Goal: Task Accomplishment & Management: Manage account settings

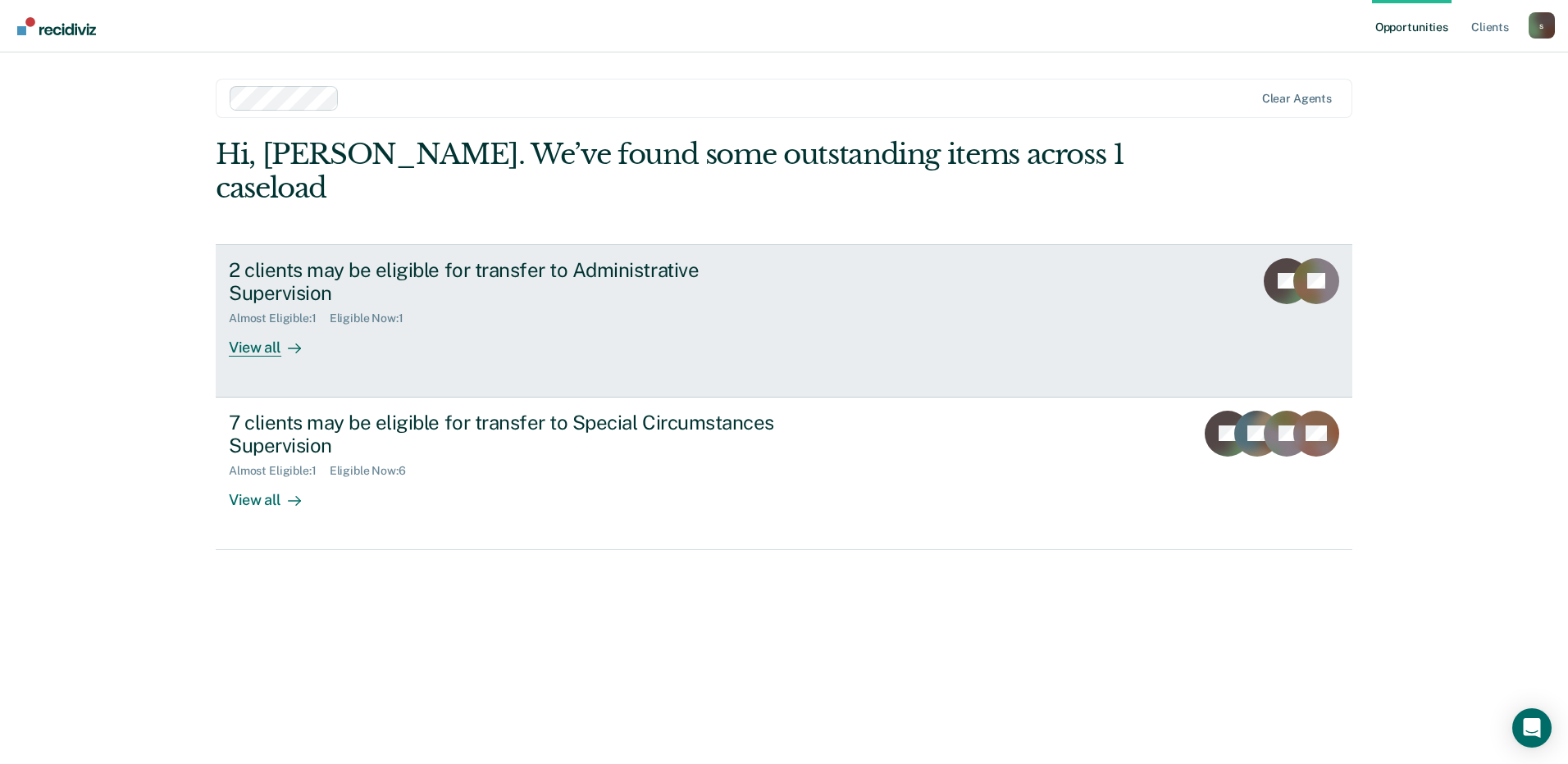
click at [246, 325] on div "View all" at bounding box center [274, 341] width 92 height 32
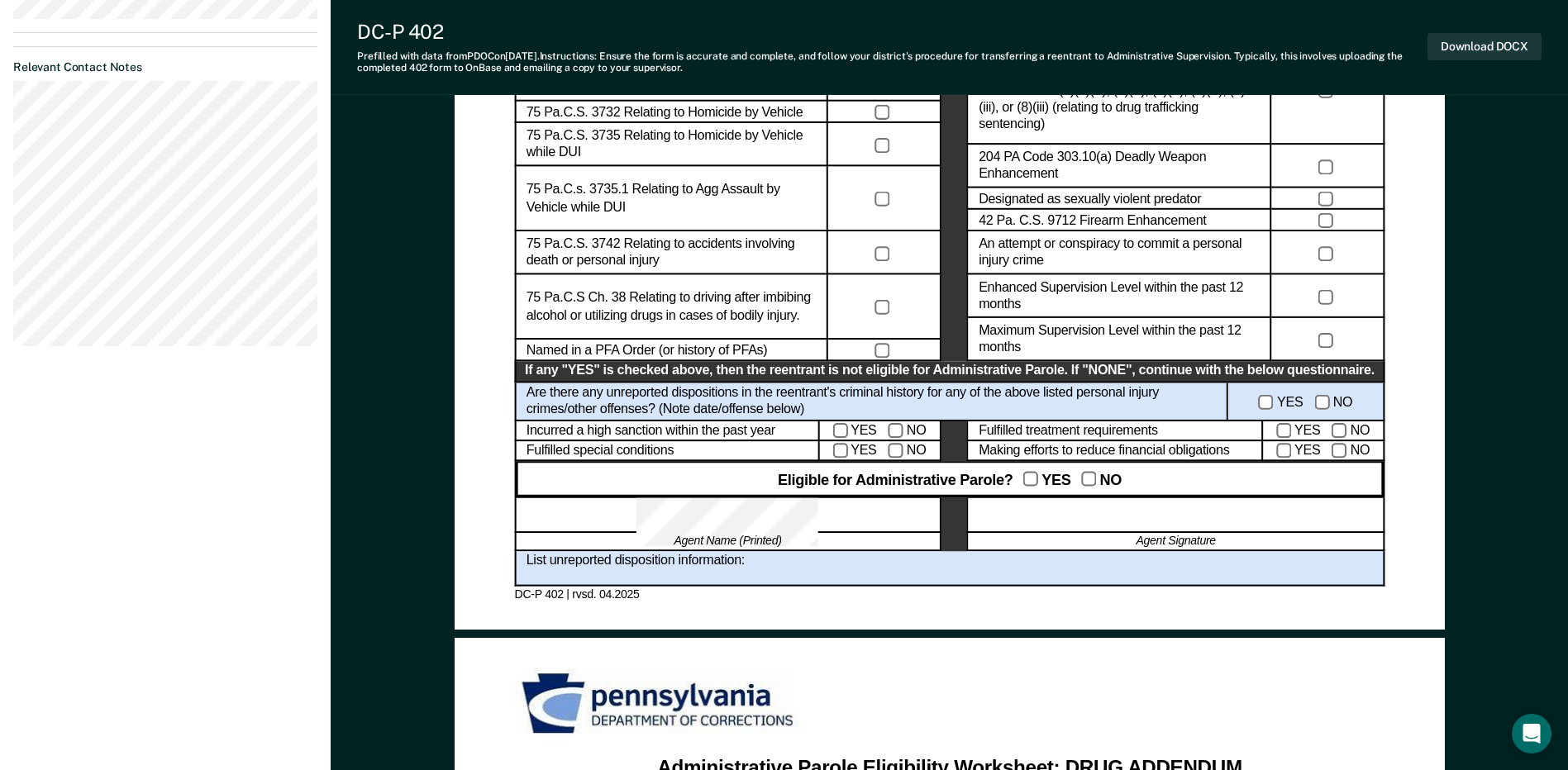
scroll to position [826, 0]
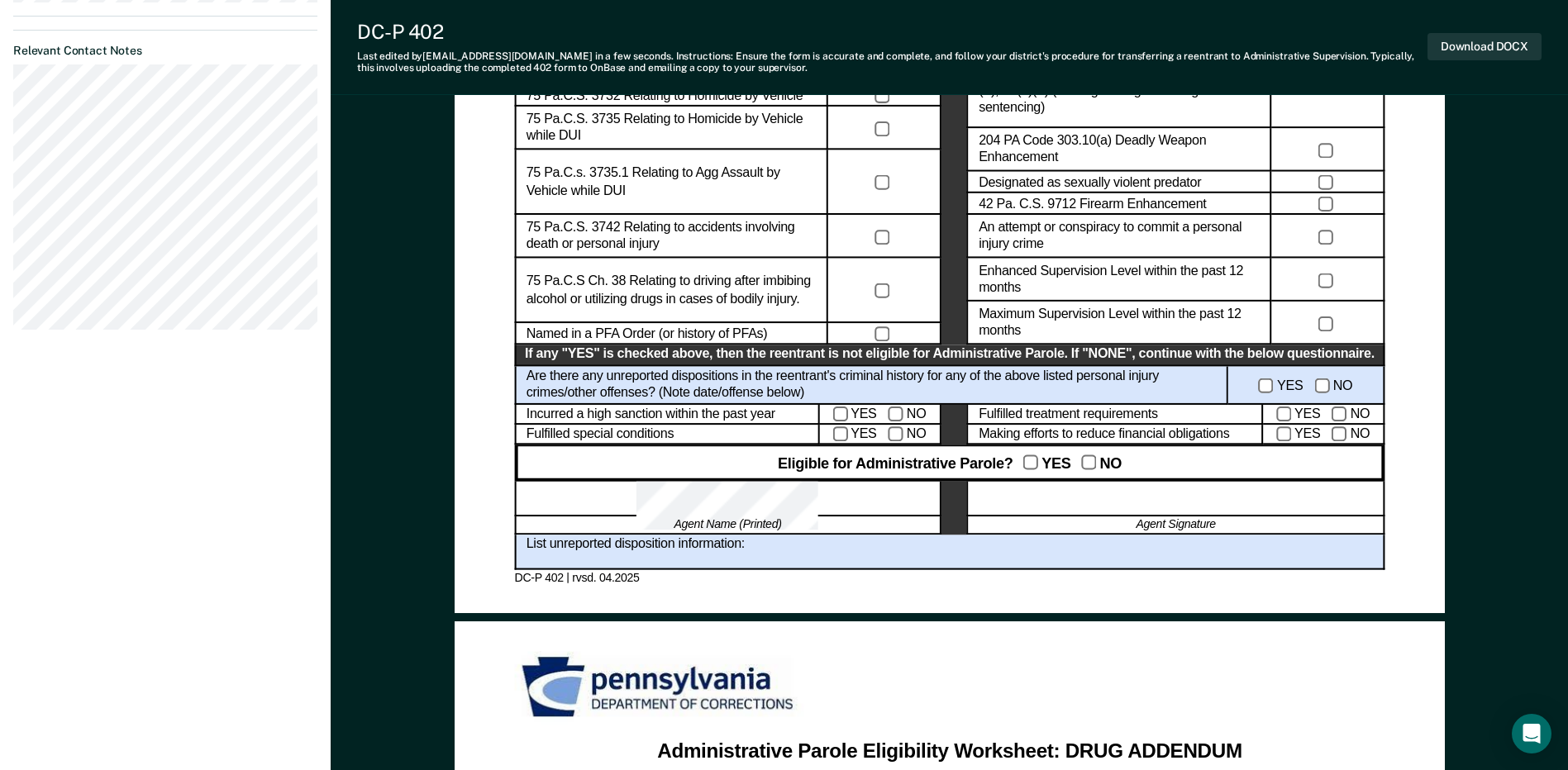
click at [1117, 496] on div at bounding box center [1176, 498] width 417 height 35
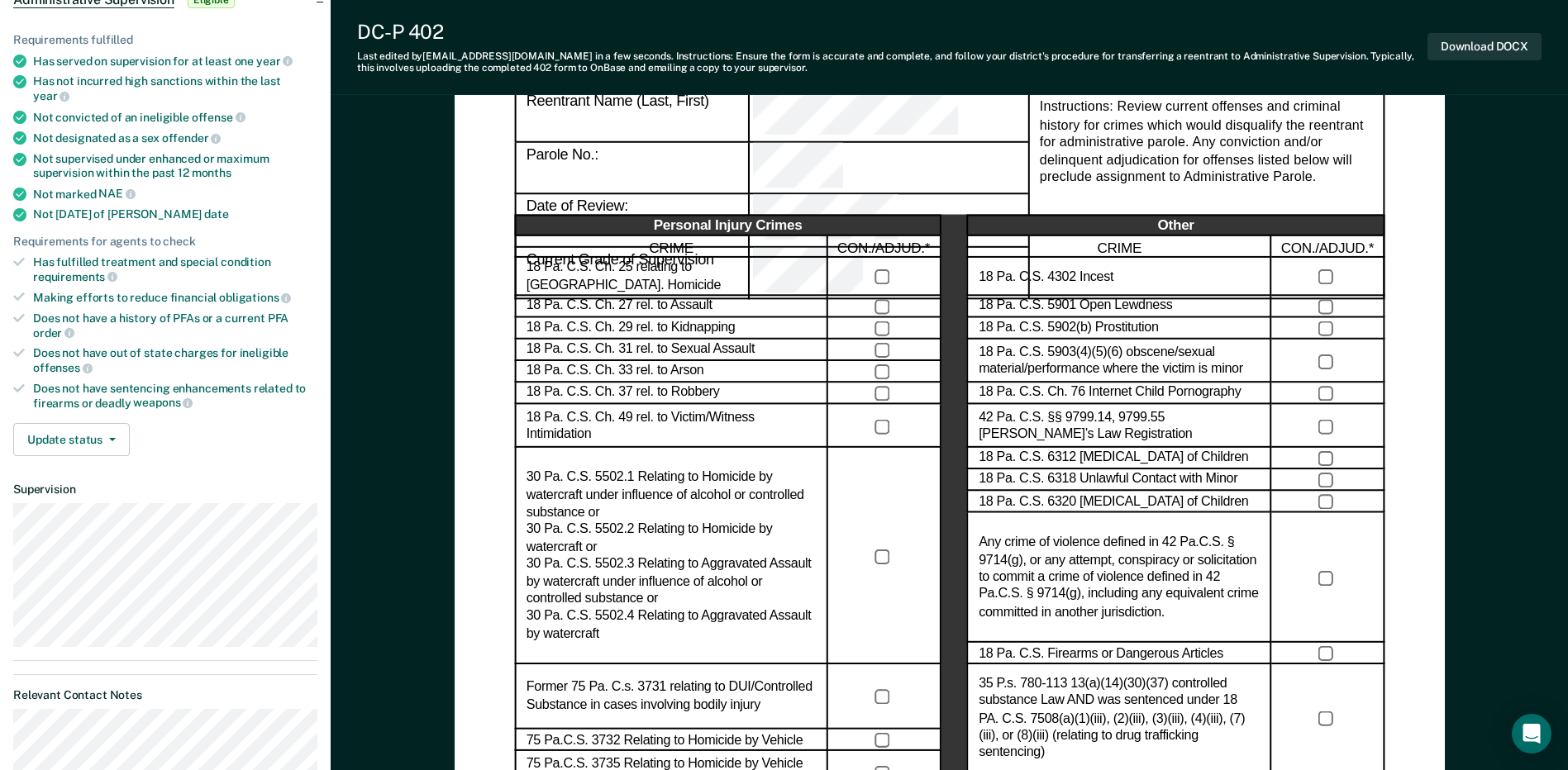
scroll to position [248, 0]
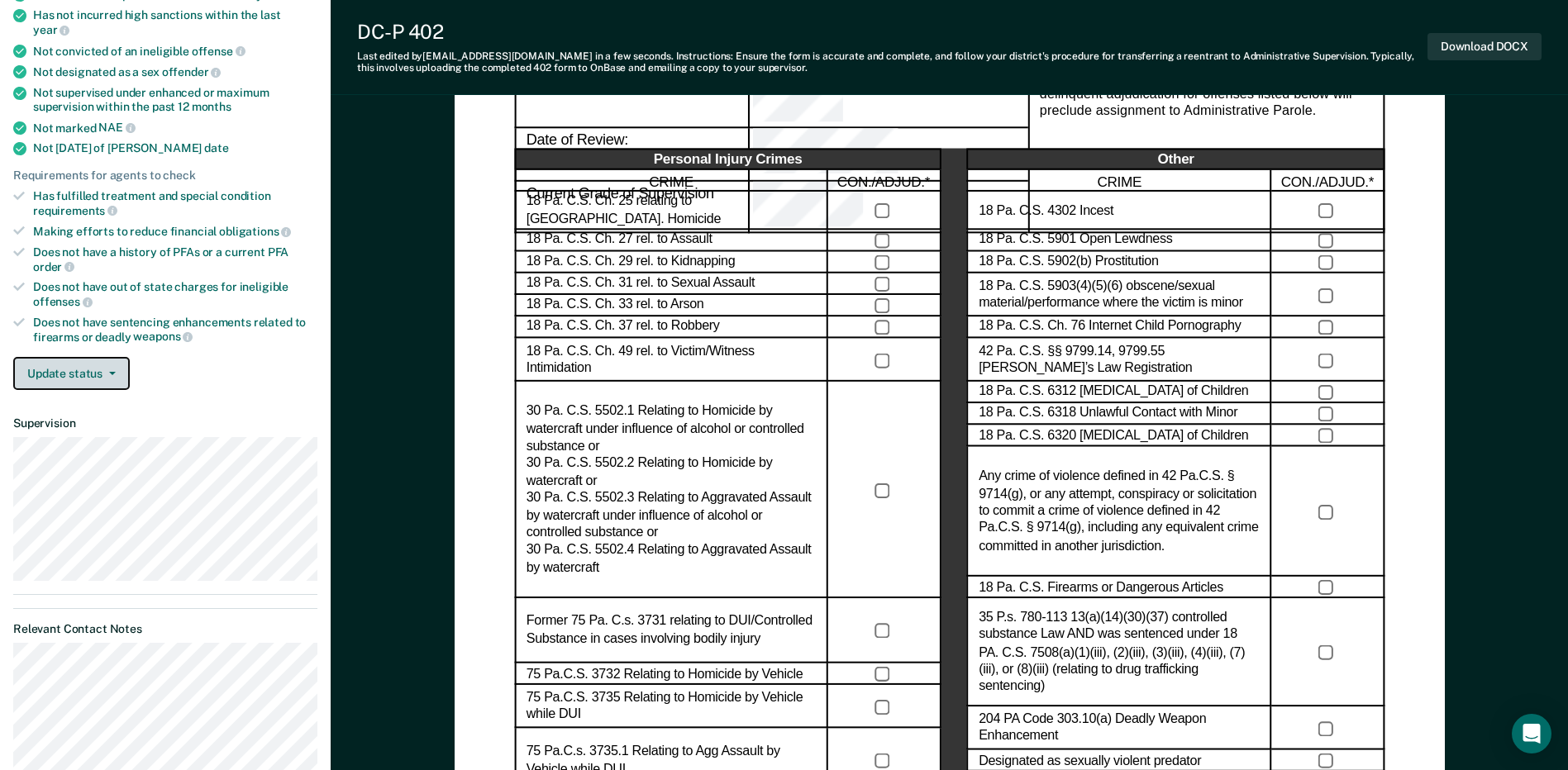
click at [110, 357] on button "Update status" at bounding box center [71, 374] width 116 height 33
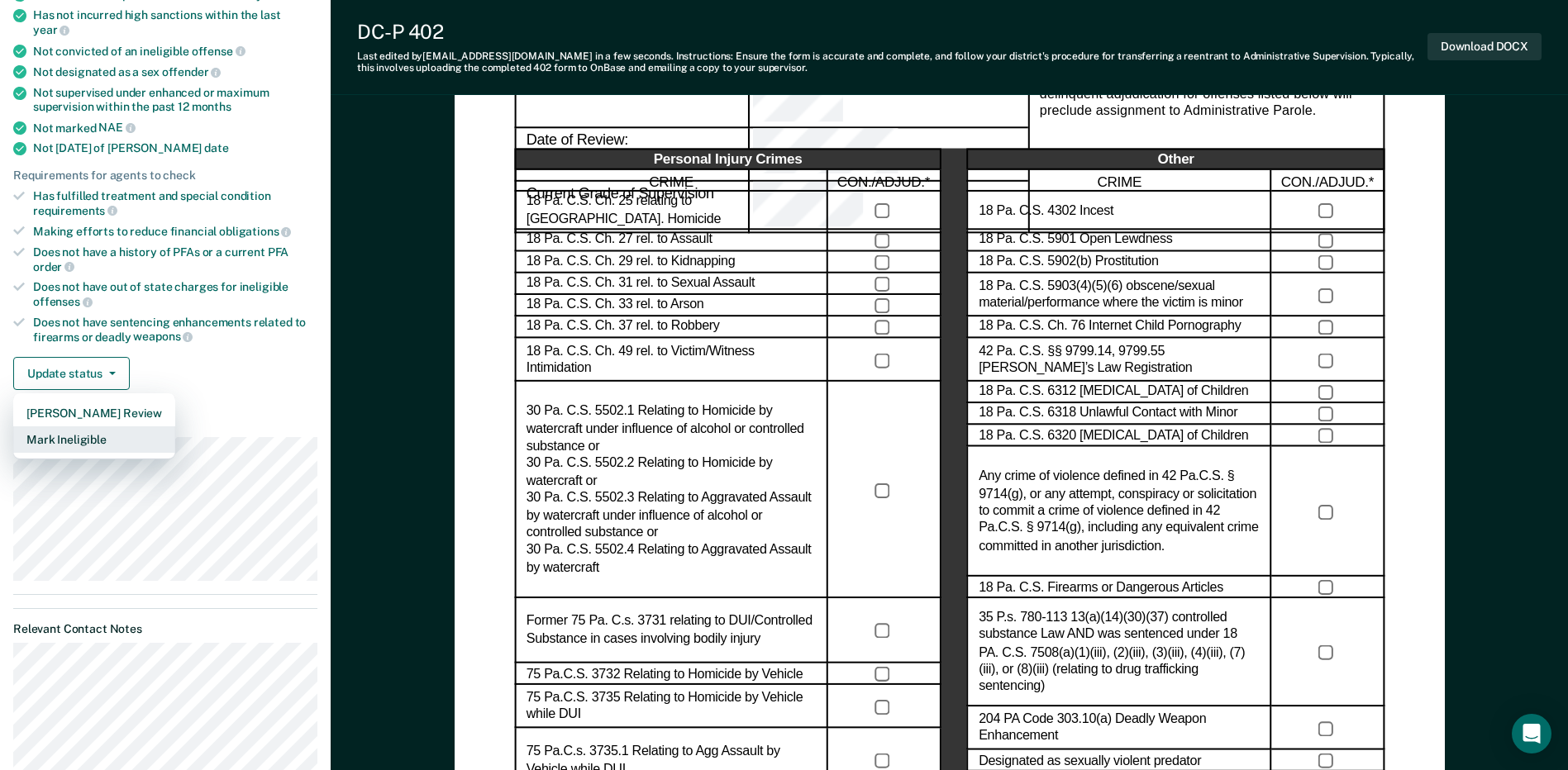
click at [96, 427] on button "Mark Ineligible" at bounding box center [94, 440] width 162 height 27
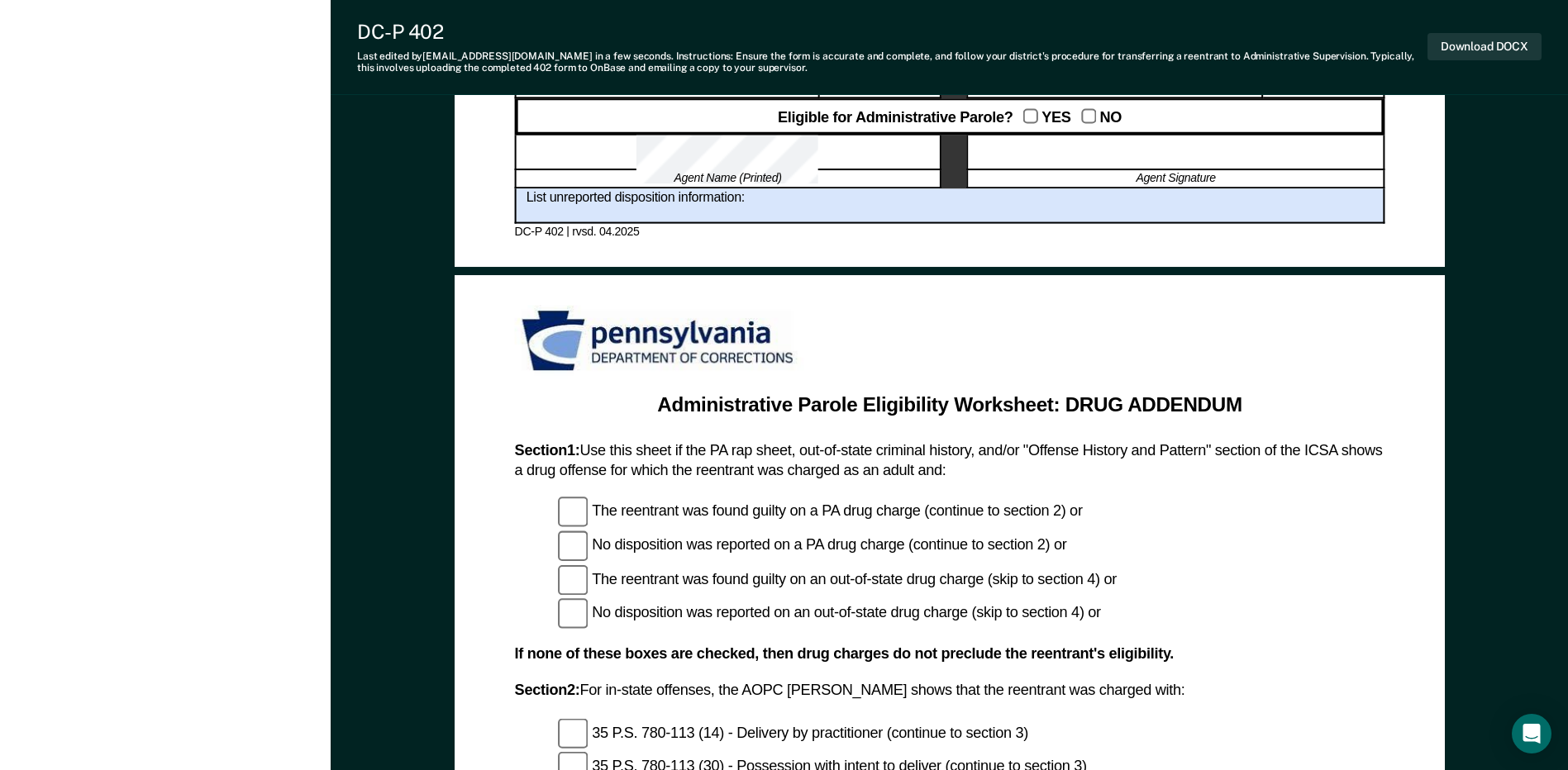
scroll to position [1157, 0]
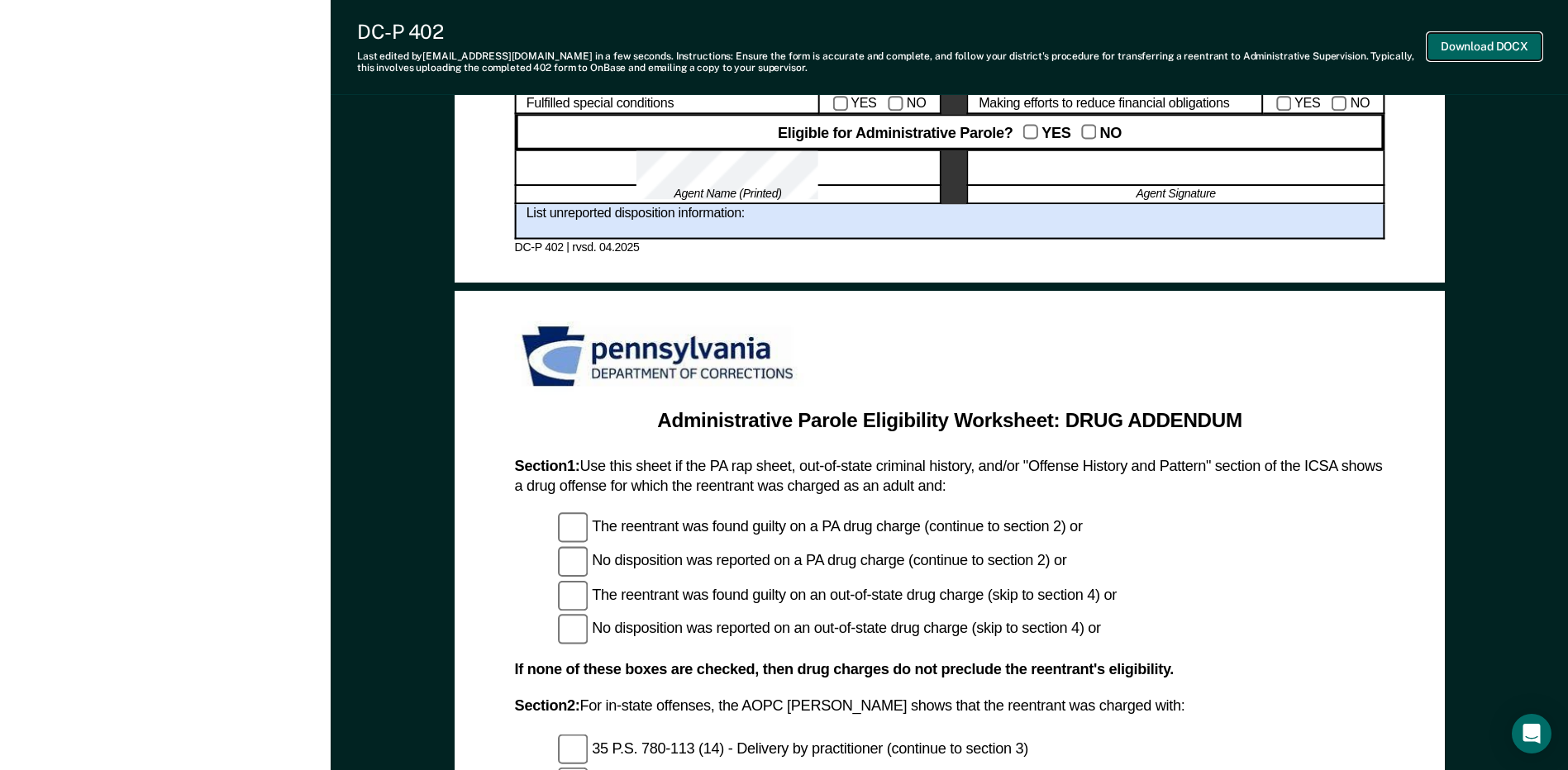
click at [1506, 51] on button "Download DOCX" at bounding box center [1485, 47] width 114 height 28
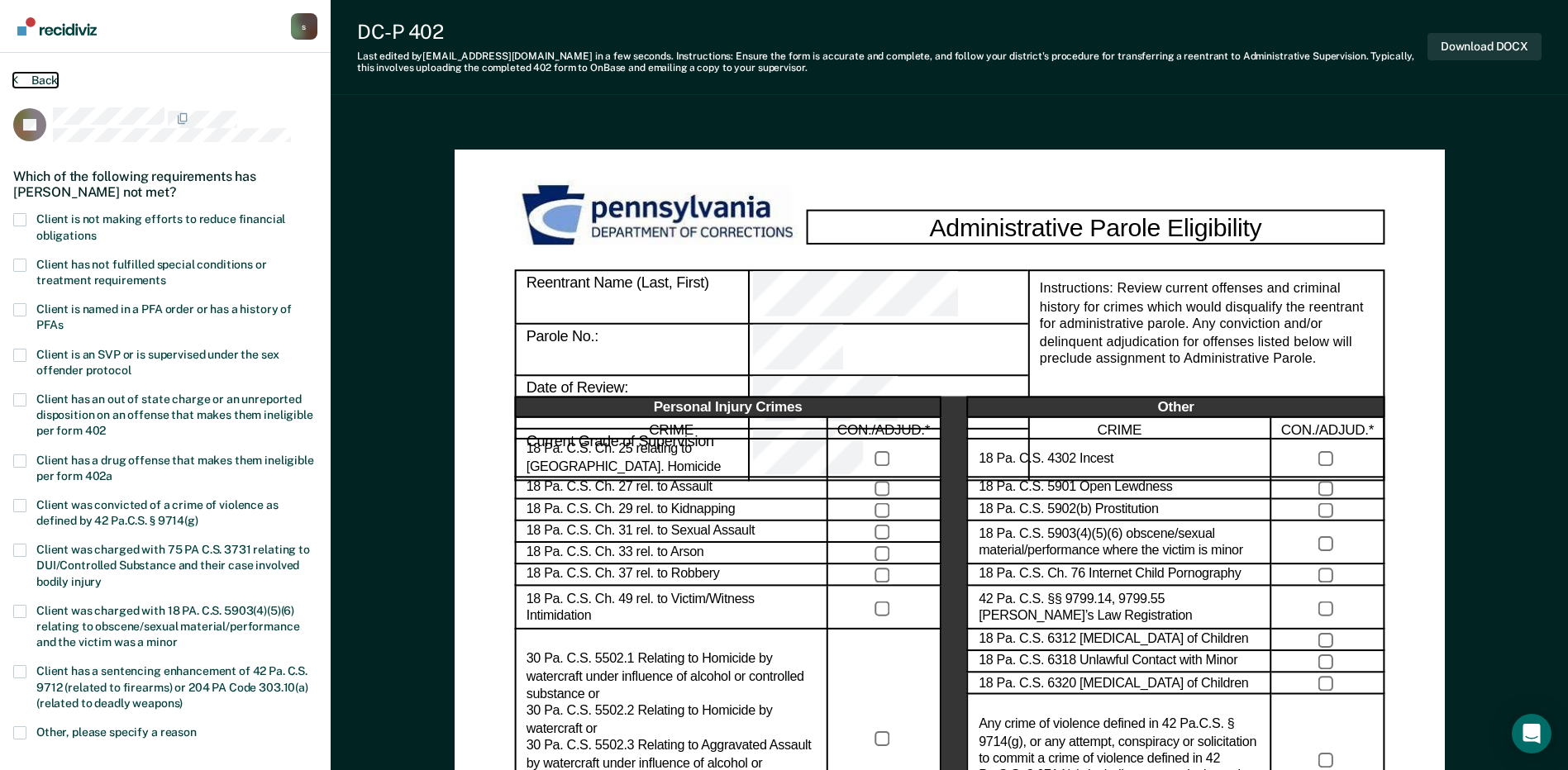
click at [36, 76] on button "Back" at bounding box center [35, 80] width 45 height 15
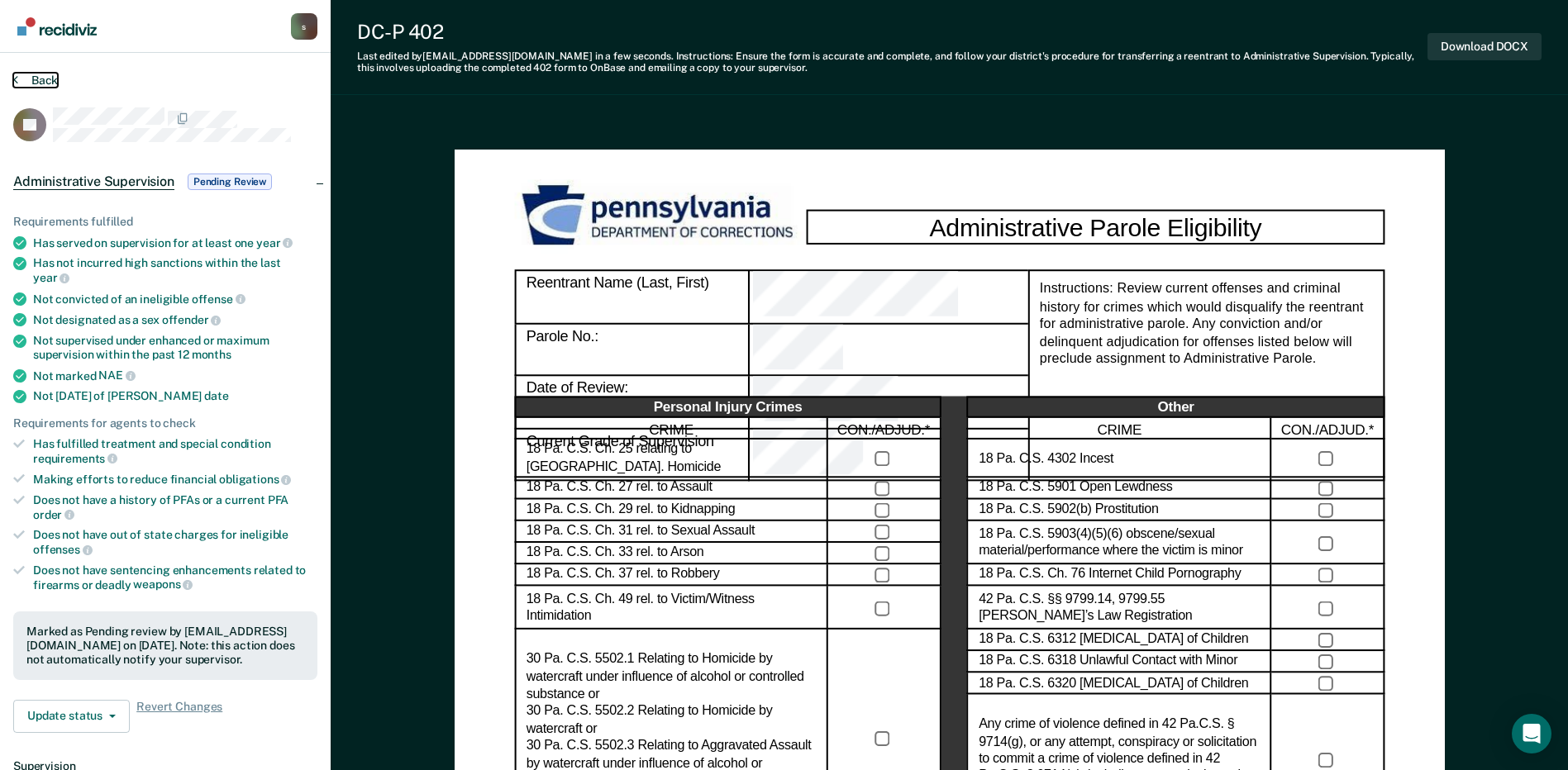
click at [48, 79] on button "Back" at bounding box center [35, 80] width 45 height 15
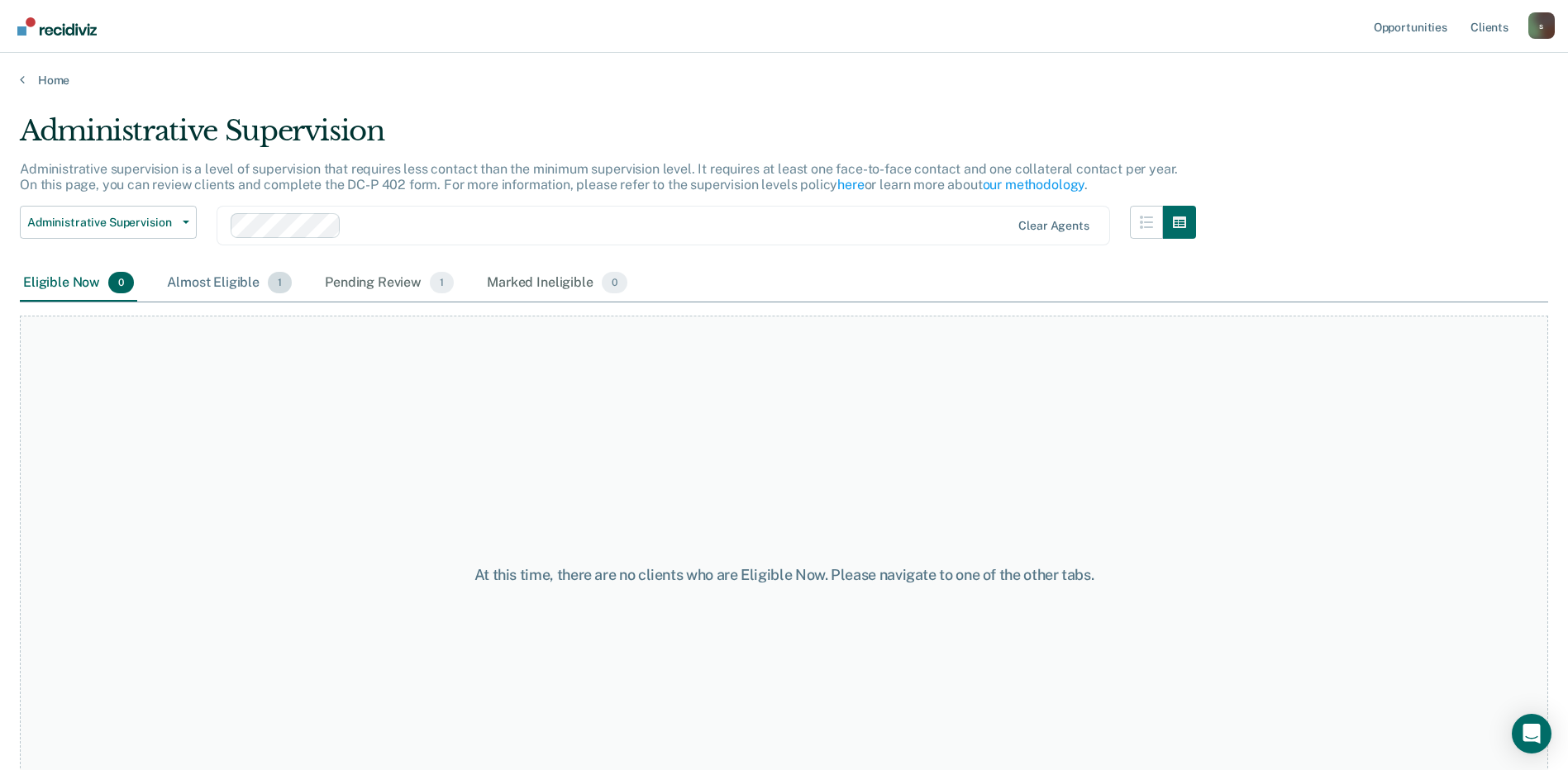
click at [286, 285] on span "1" at bounding box center [279, 282] width 24 height 22
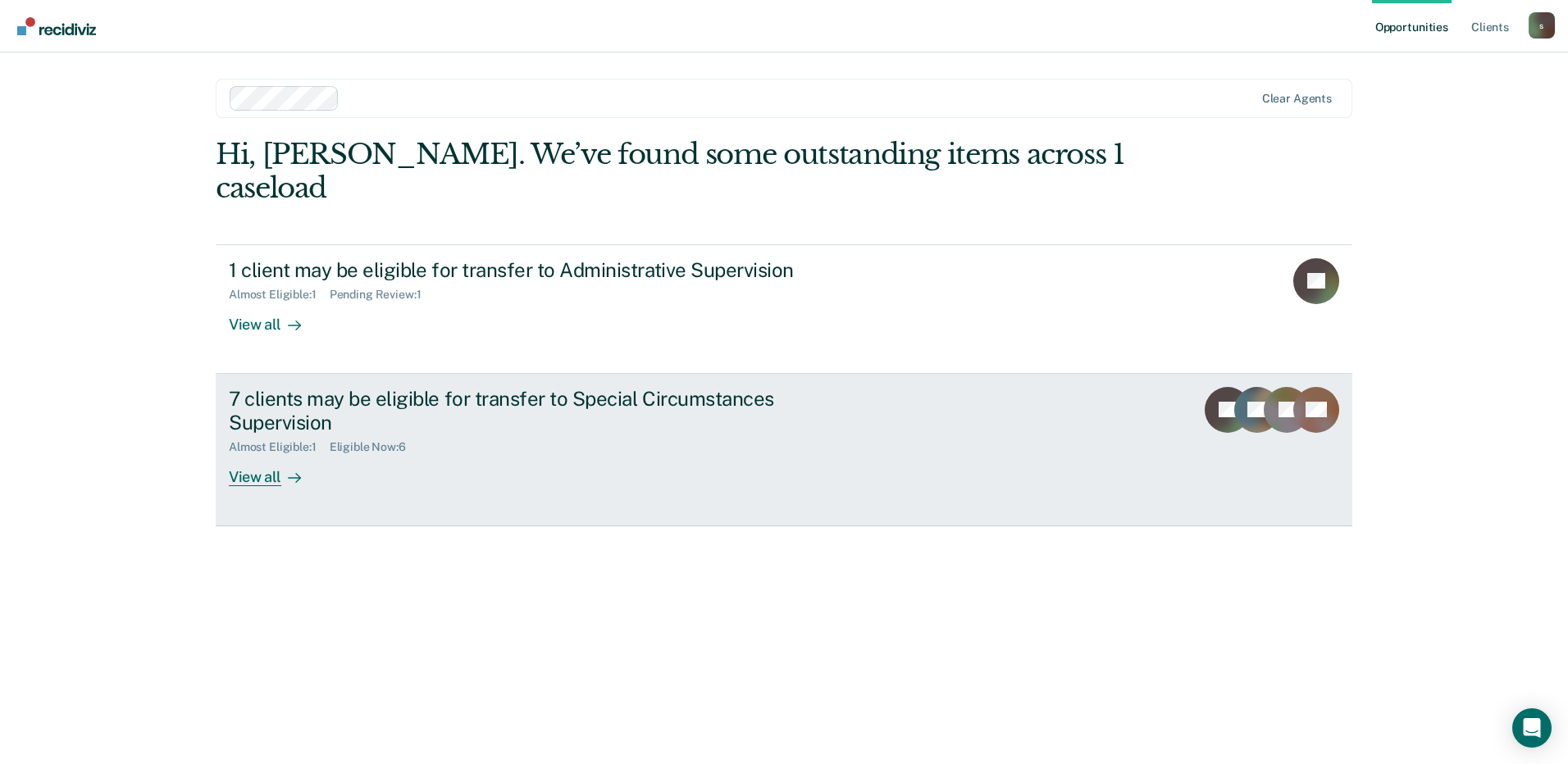
click at [258, 455] on div "View all" at bounding box center [274, 471] width 92 height 32
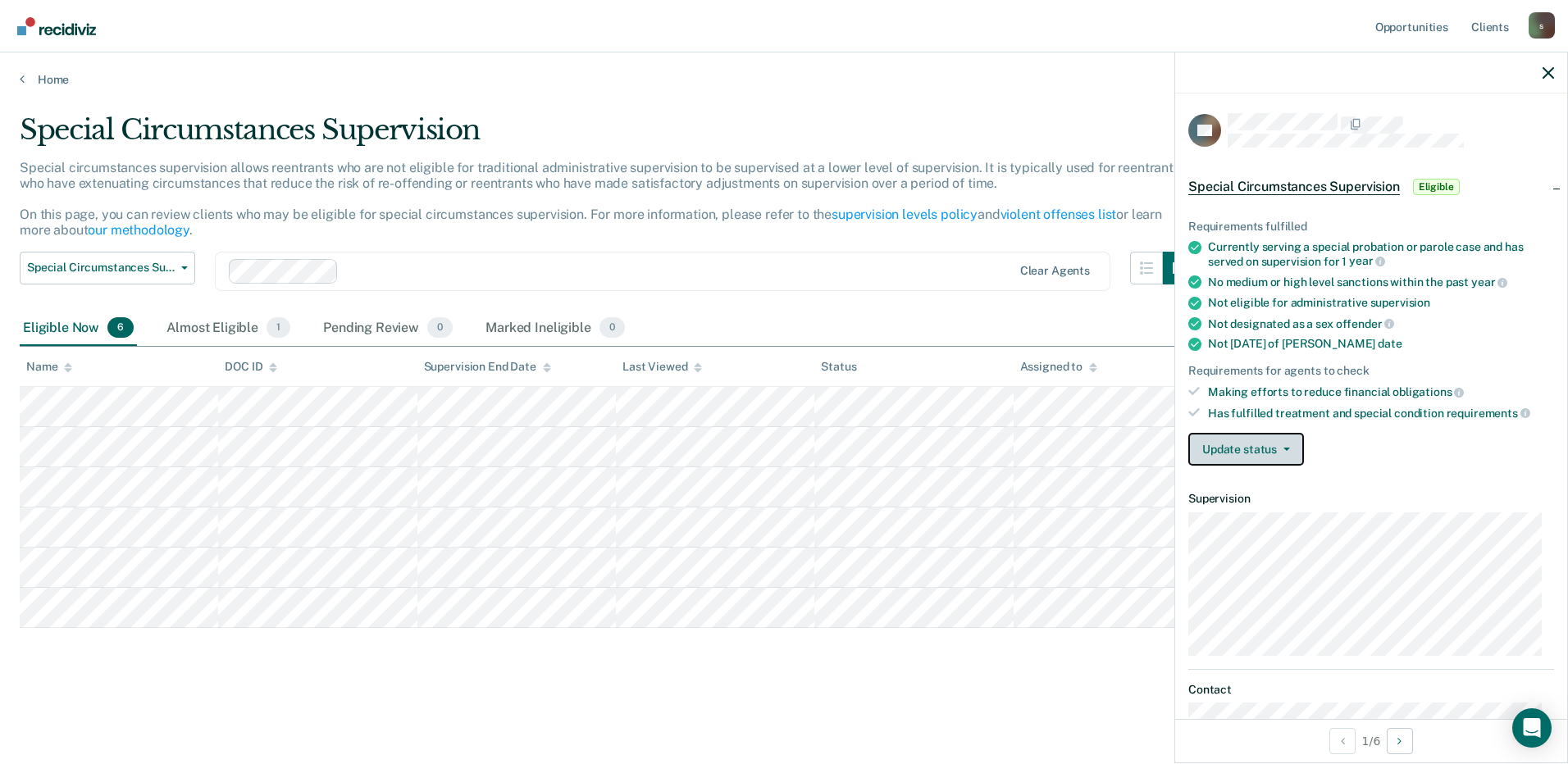
click at [1284, 448] on icon "button" at bounding box center [1286, 449] width 7 height 3
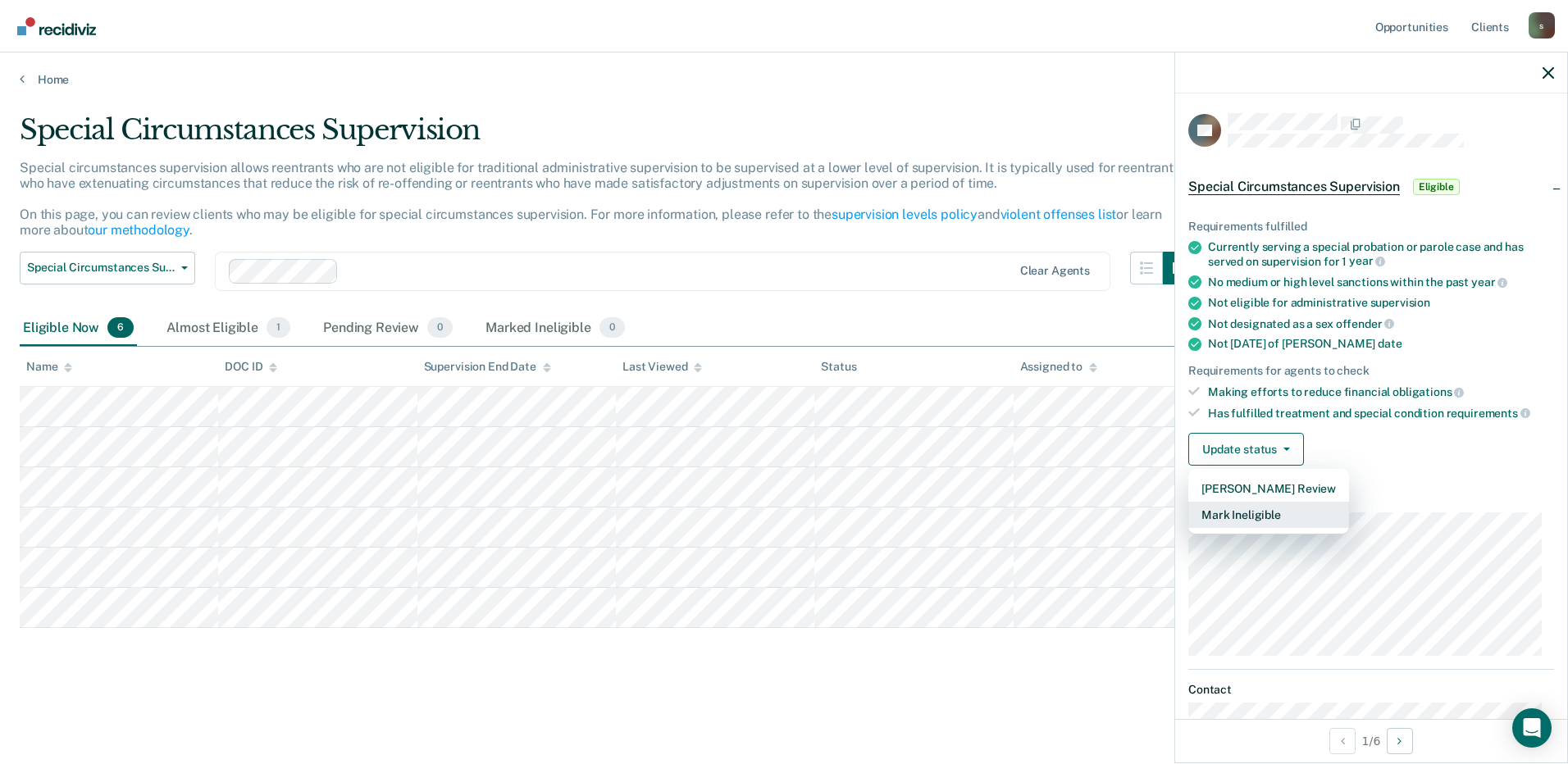
click at [1285, 516] on button "Mark Ineligible" at bounding box center [1268, 515] width 161 height 26
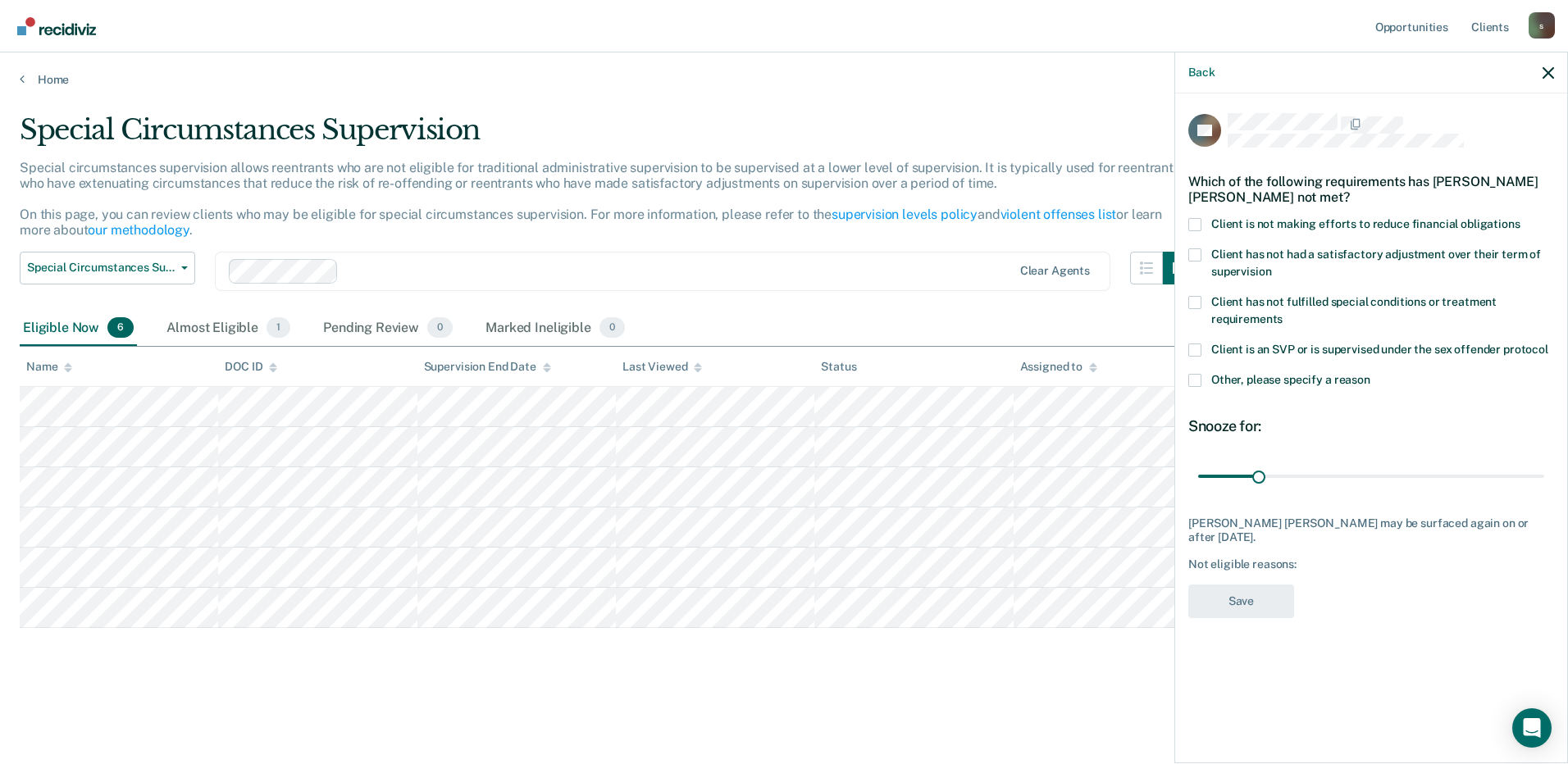
click at [1189, 220] on span at bounding box center [1195, 225] width 13 height 13
click at [1520, 218] on input "Client is not making efforts to reduce financial obligations" at bounding box center [1520, 218] width 0 height 0
click at [1196, 304] on span at bounding box center [1195, 303] width 13 height 13
click at [1283, 313] on input "Client has not fulfilled special conditions or treatment requirements" at bounding box center [1283, 313] width 0 height 0
click at [1258, 584] on button "Save" at bounding box center [1241, 601] width 106 height 34
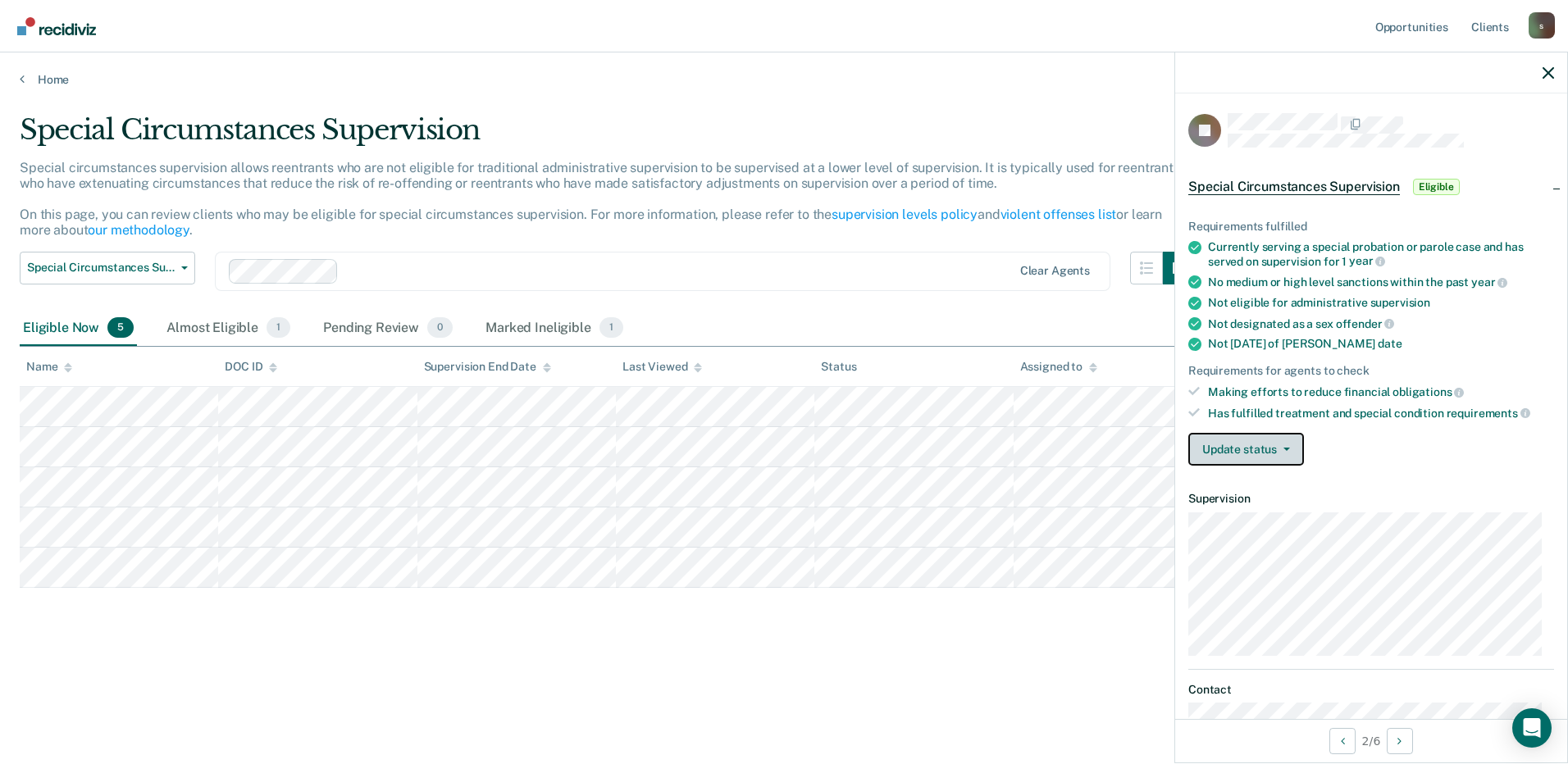
click at [1221, 445] on button "Update status" at bounding box center [1246, 449] width 115 height 33
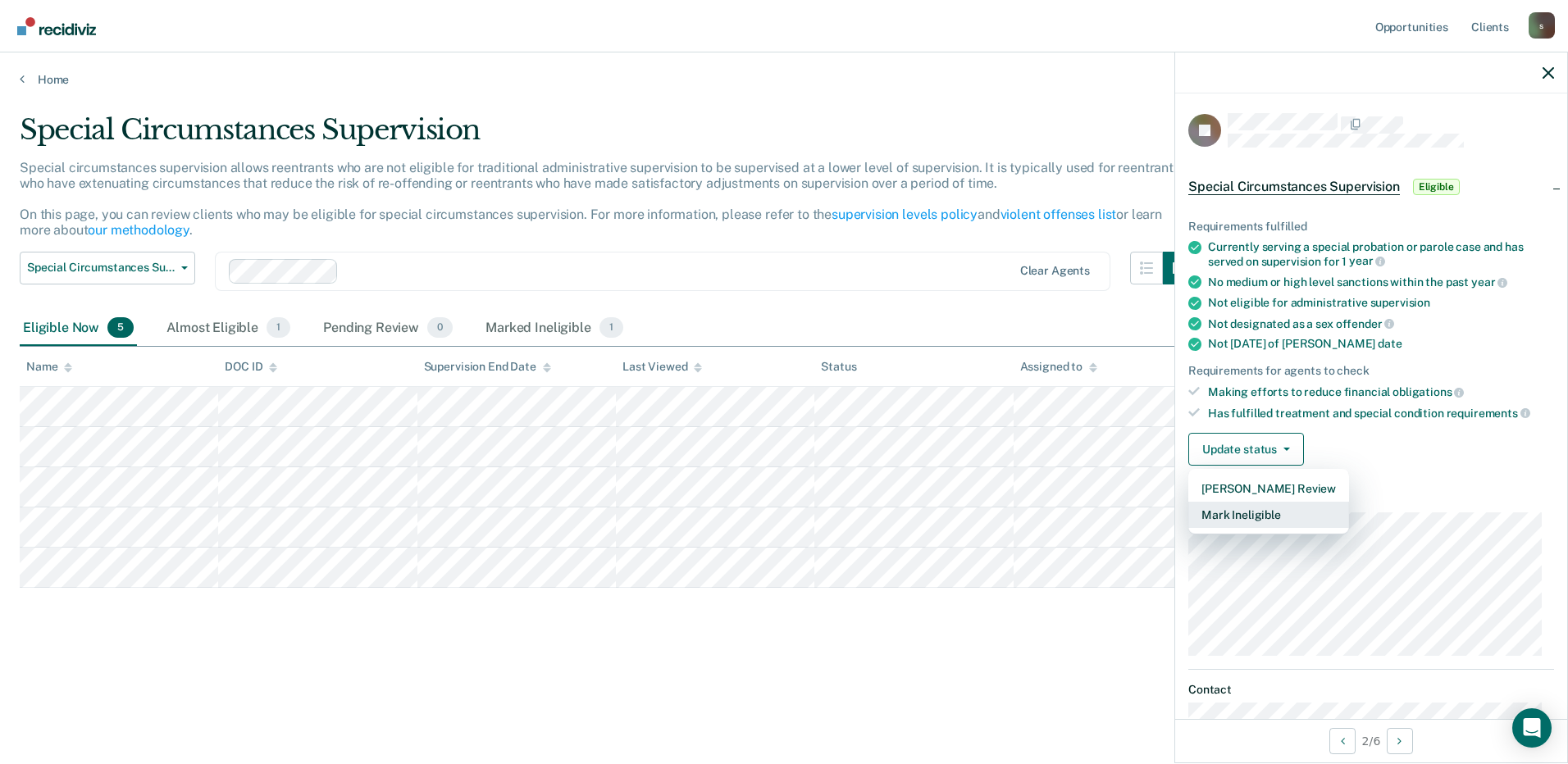
click at [1233, 513] on button "Mark Ineligible" at bounding box center [1268, 515] width 161 height 26
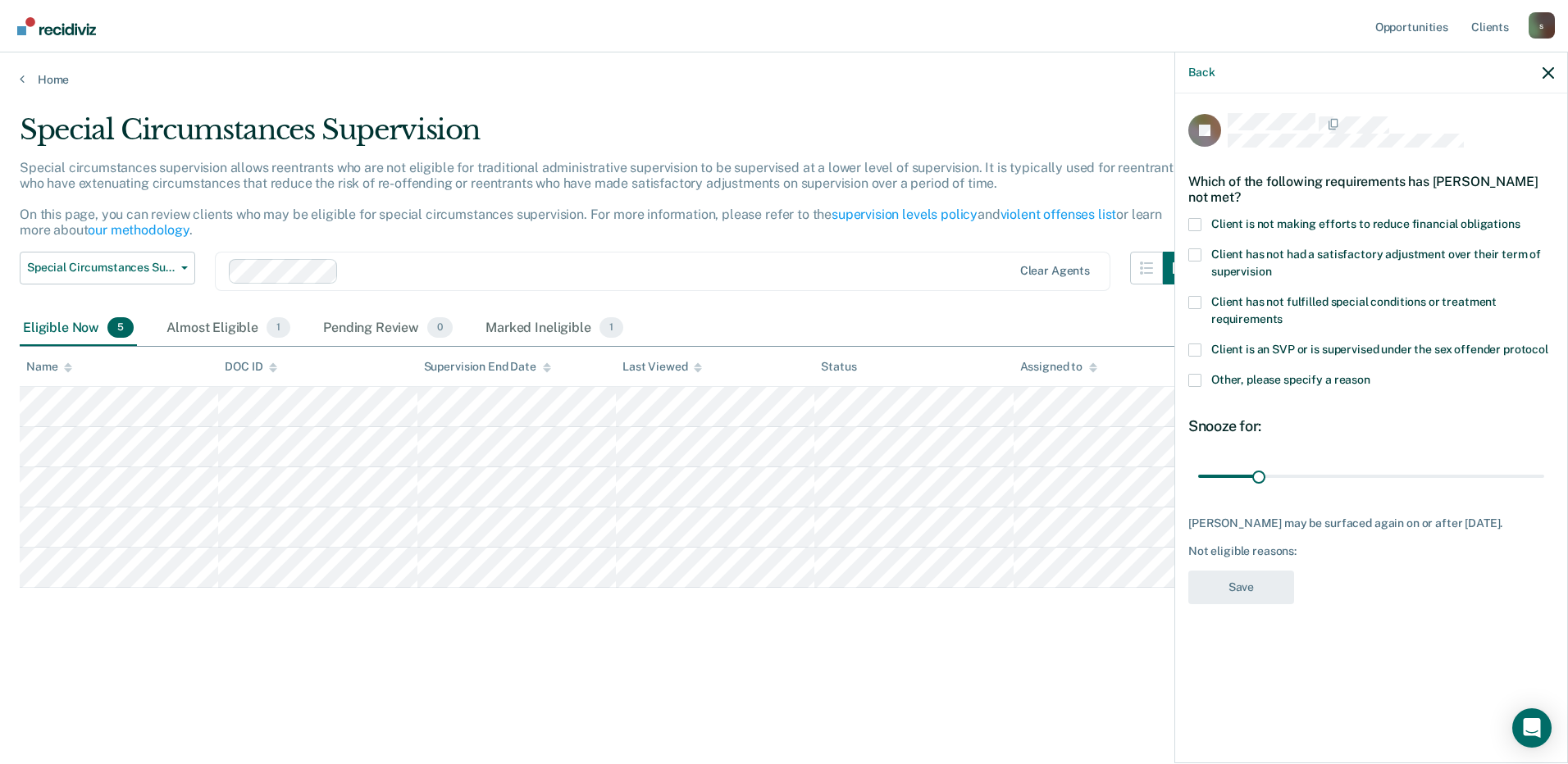
click at [1314, 220] on span "Client is not making efforts to reduce financial obligations" at bounding box center [1365, 224] width 309 height 13
click at [1520, 218] on input "Client is not making efforts to reduce financial obligations" at bounding box center [1520, 218] width 0 height 0
click at [1194, 299] on span at bounding box center [1195, 303] width 13 height 13
click at [1283, 313] on input "Client has not fulfilled special conditions or treatment requirements" at bounding box center [1283, 313] width 0 height 0
click at [1251, 594] on button "Save" at bounding box center [1241, 588] width 106 height 34
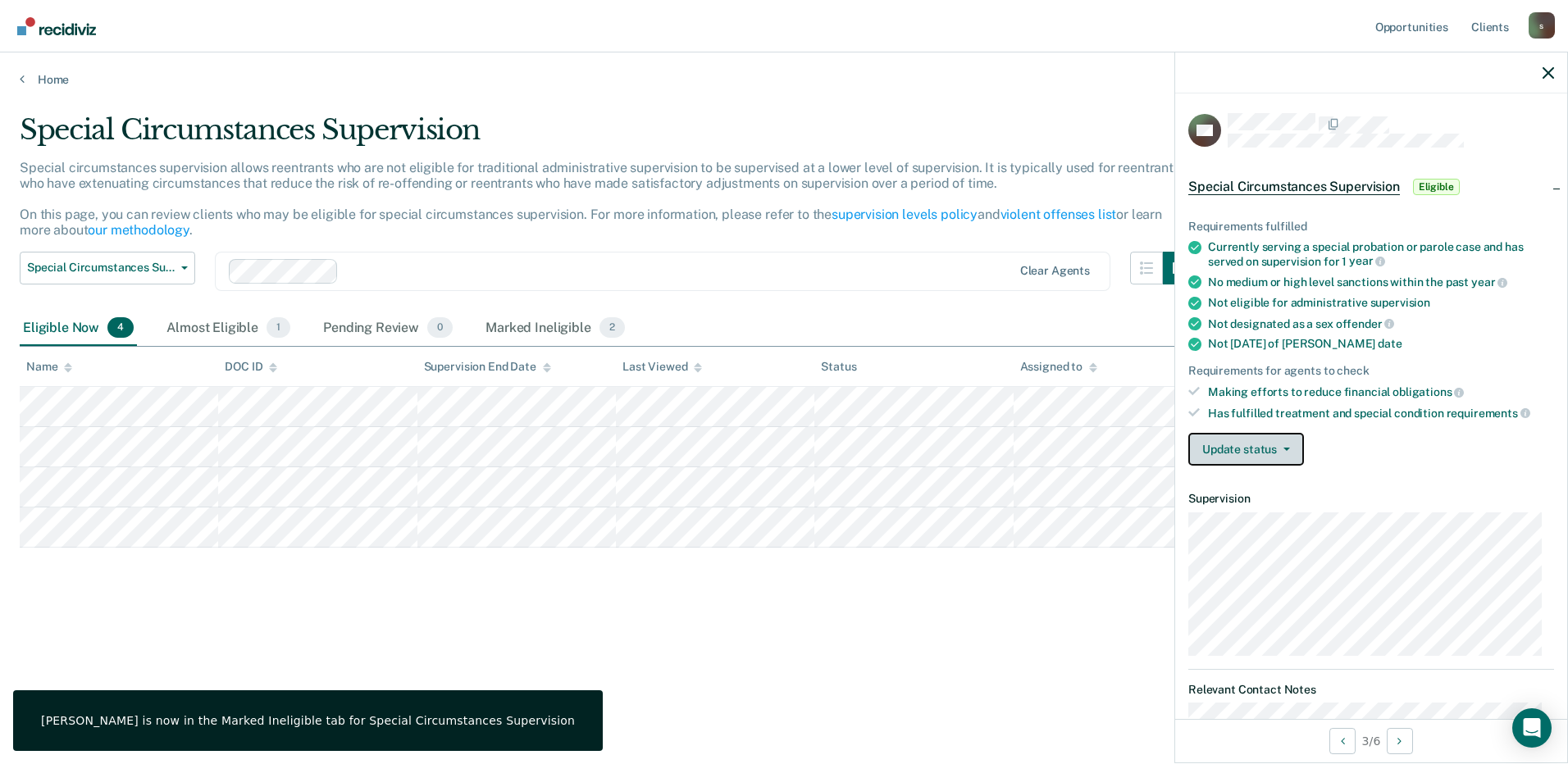
click at [1287, 450] on button "Update status" at bounding box center [1246, 449] width 115 height 33
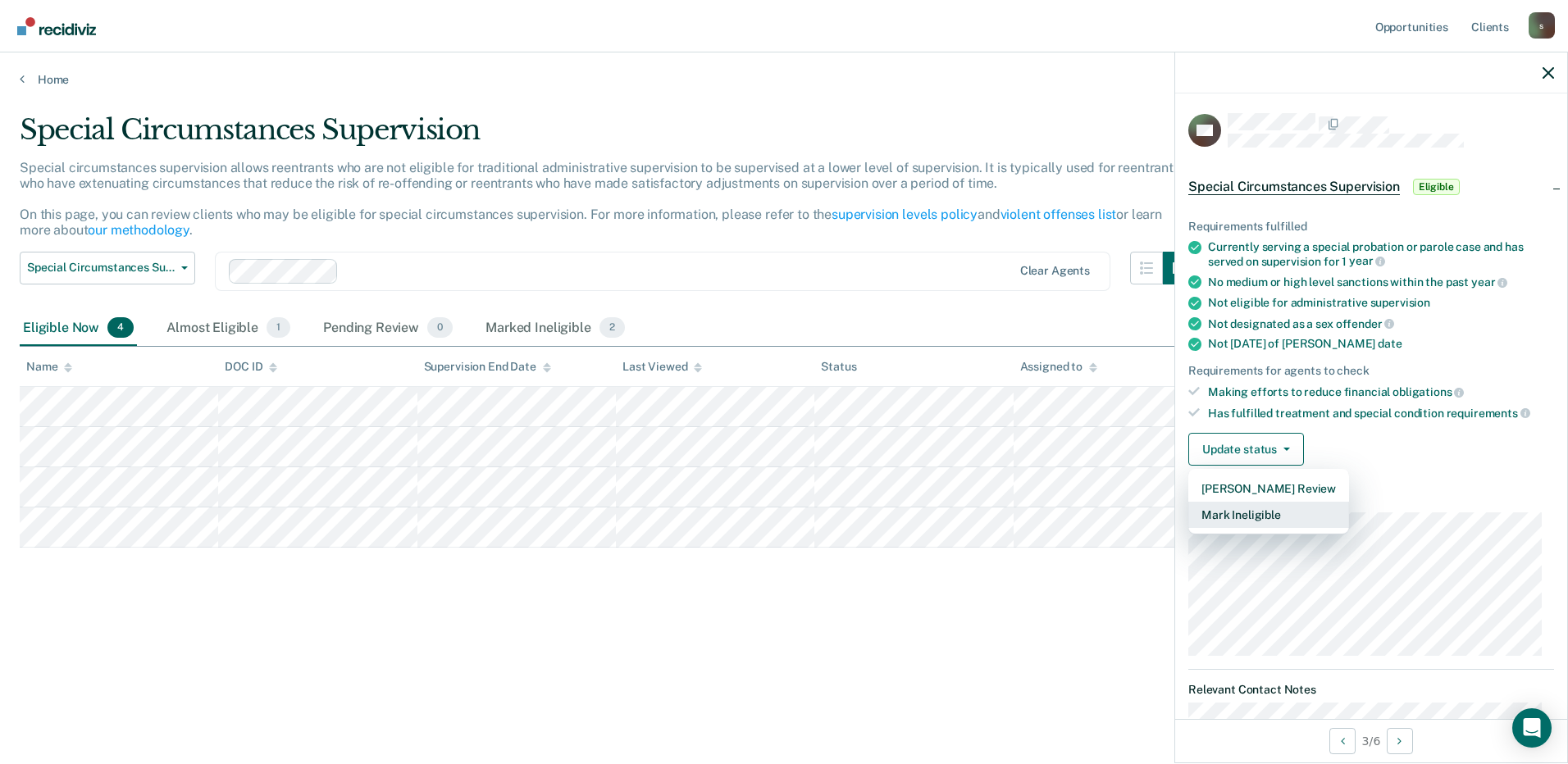
click at [1268, 511] on button "Mark Ineligible" at bounding box center [1268, 515] width 161 height 26
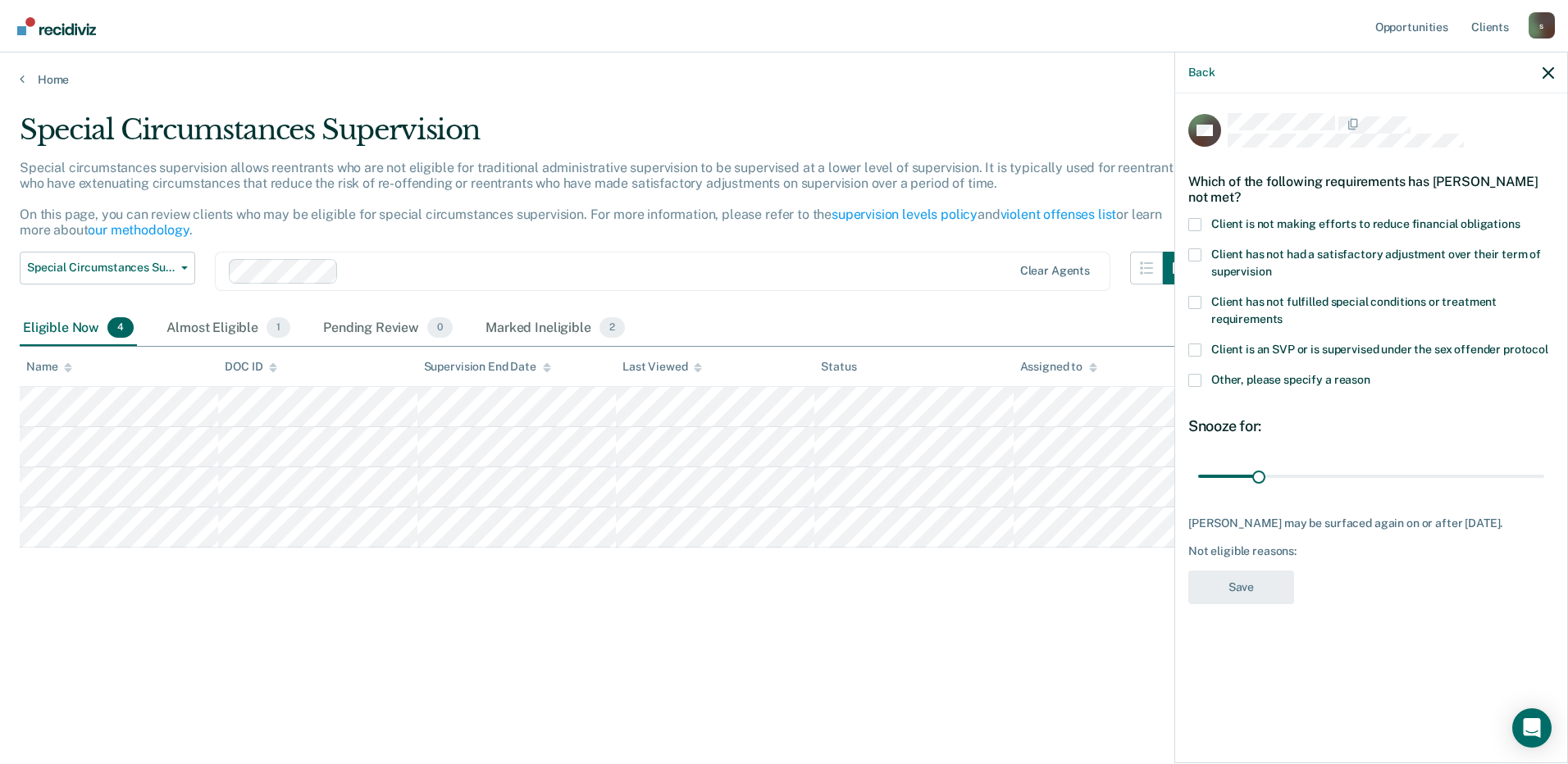
click at [1199, 305] on span at bounding box center [1195, 303] width 13 height 13
click at [1283, 313] on input "Client has not fulfilled special conditions or treatment requirements" at bounding box center [1283, 313] width 0 height 0
click at [1259, 587] on button "Save" at bounding box center [1241, 588] width 106 height 34
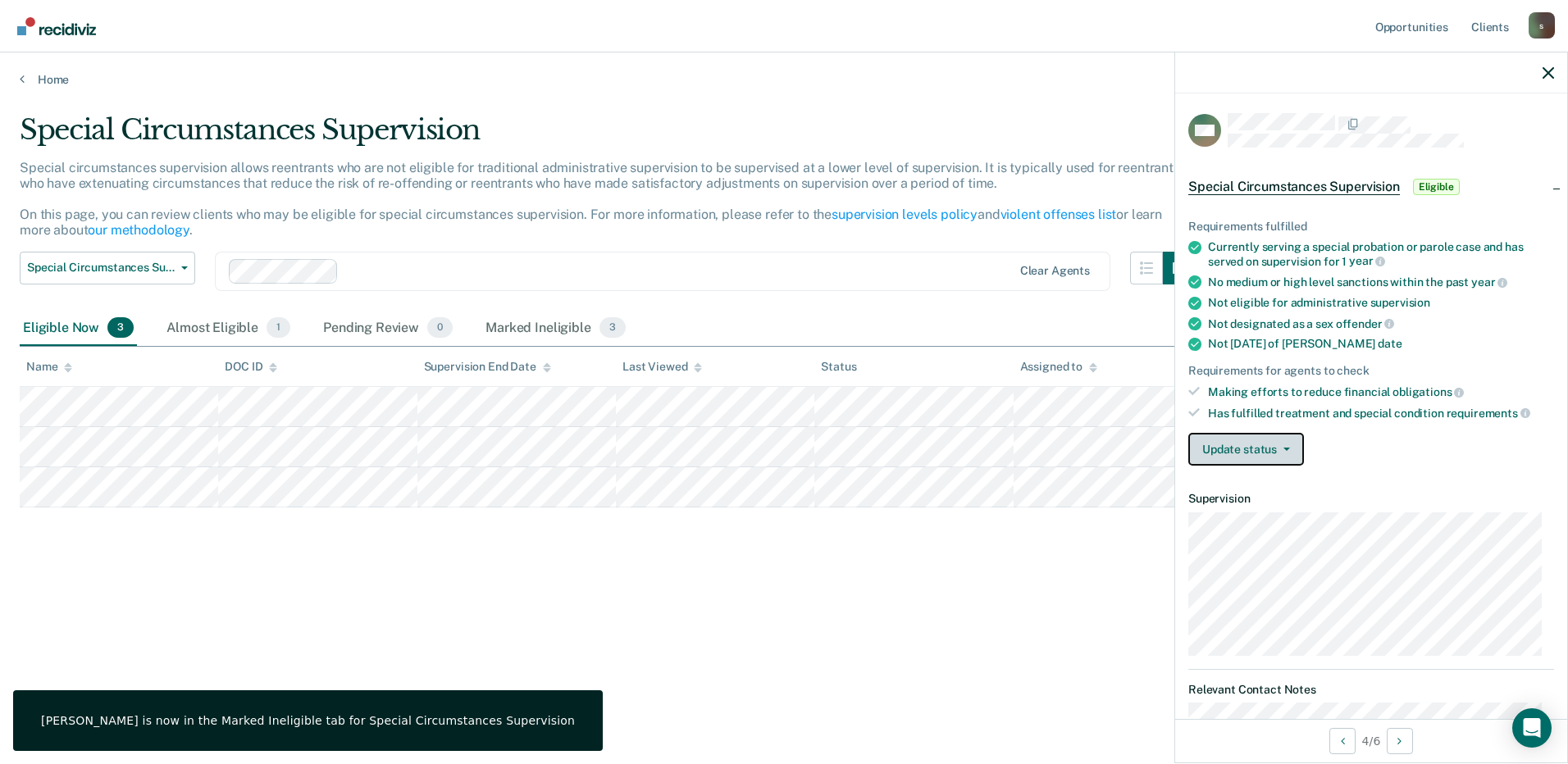
click at [1252, 457] on button "Update status" at bounding box center [1246, 449] width 115 height 33
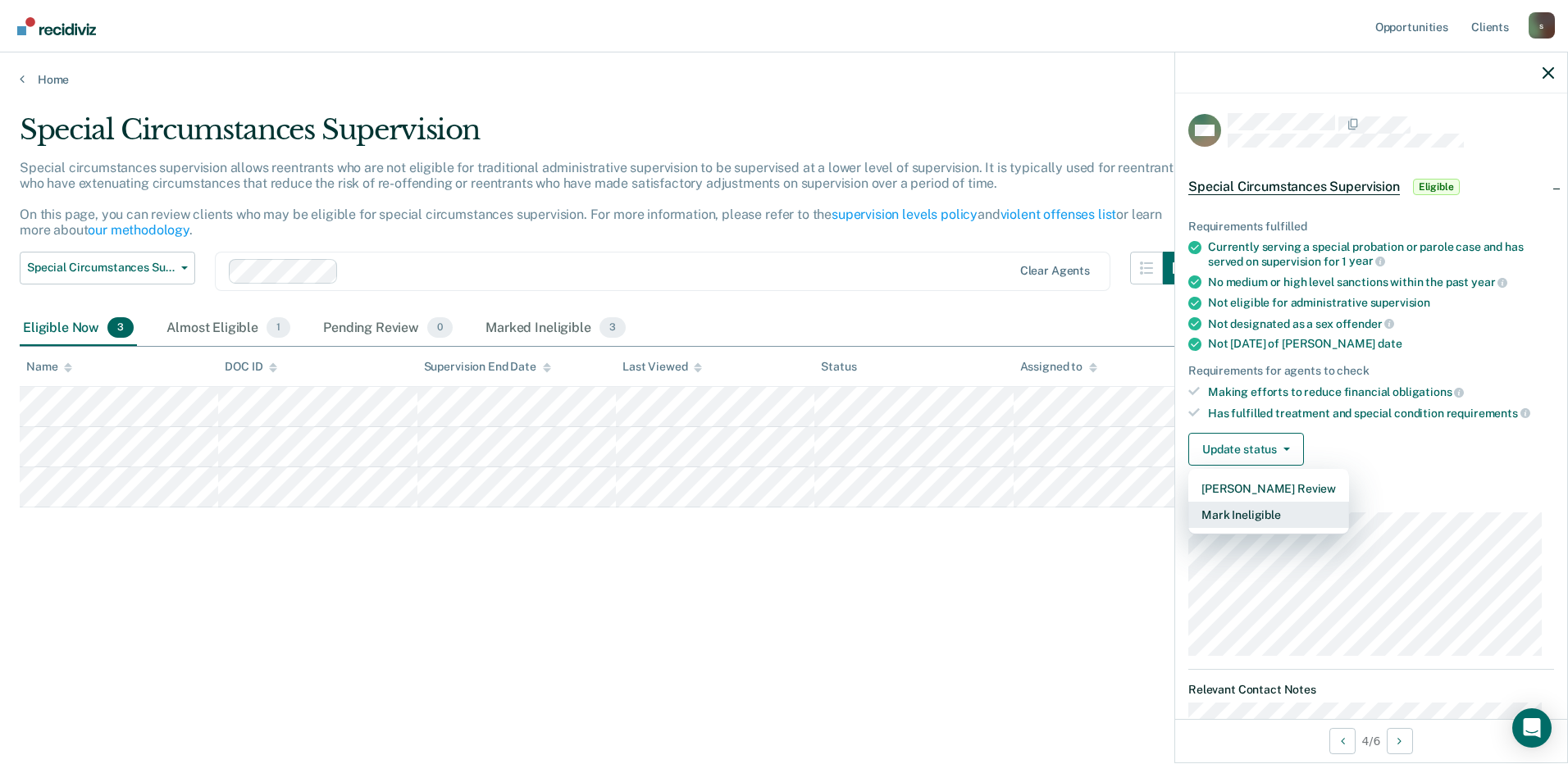
click at [1256, 513] on button "Mark Ineligible" at bounding box center [1268, 515] width 161 height 26
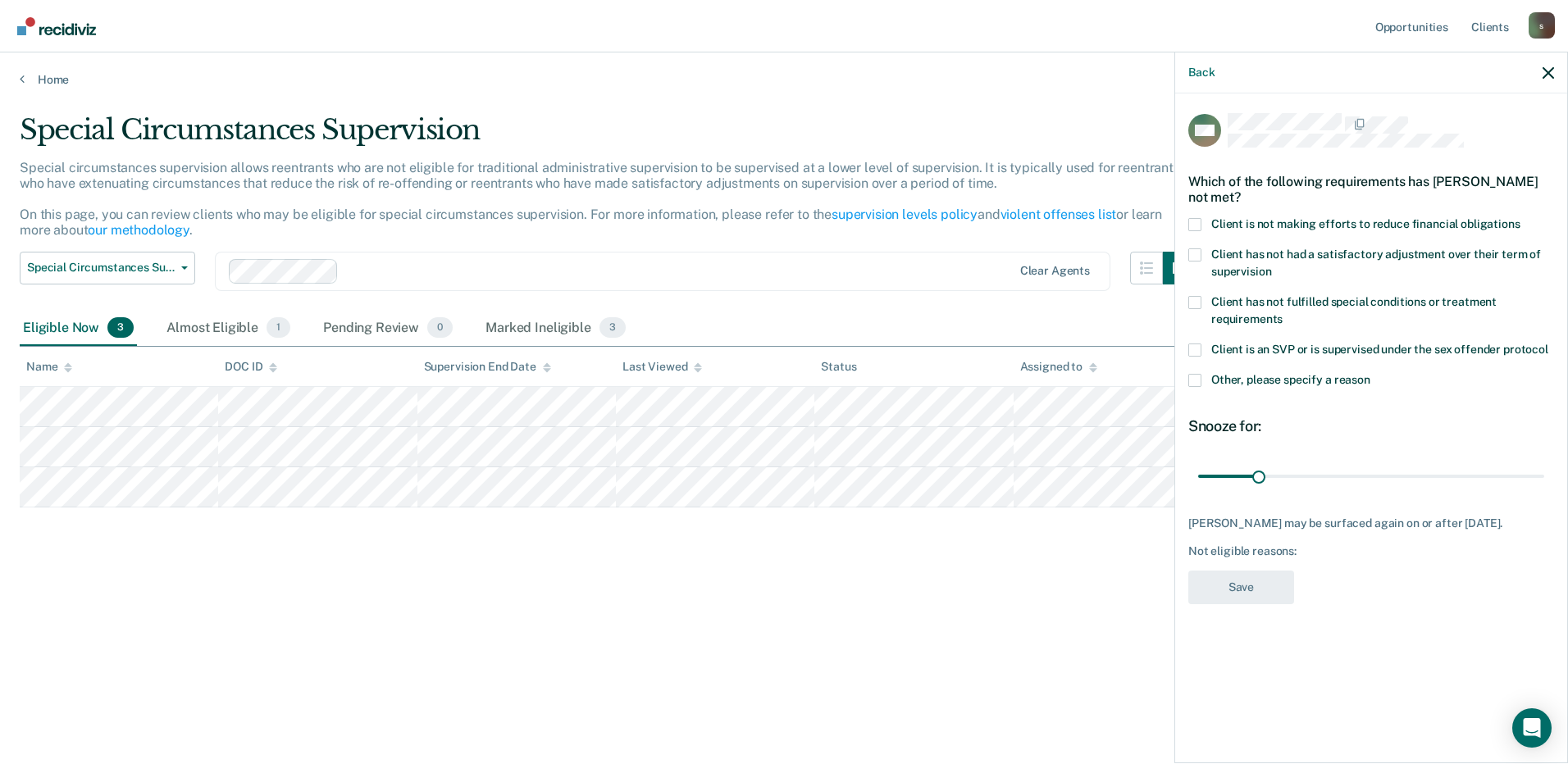
click at [1204, 291] on div "Client has not had a satisfactory adjustment over their term of supervision" at bounding box center [1370, 272] width 366 height 47
click at [1190, 298] on span at bounding box center [1195, 303] width 13 height 13
click at [1283, 313] on input "Client has not fulfilled special conditions or treatment requirements" at bounding box center [1283, 313] width 0 height 0
click at [1270, 585] on button "Save" at bounding box center [1241, 588] width 106 height 34
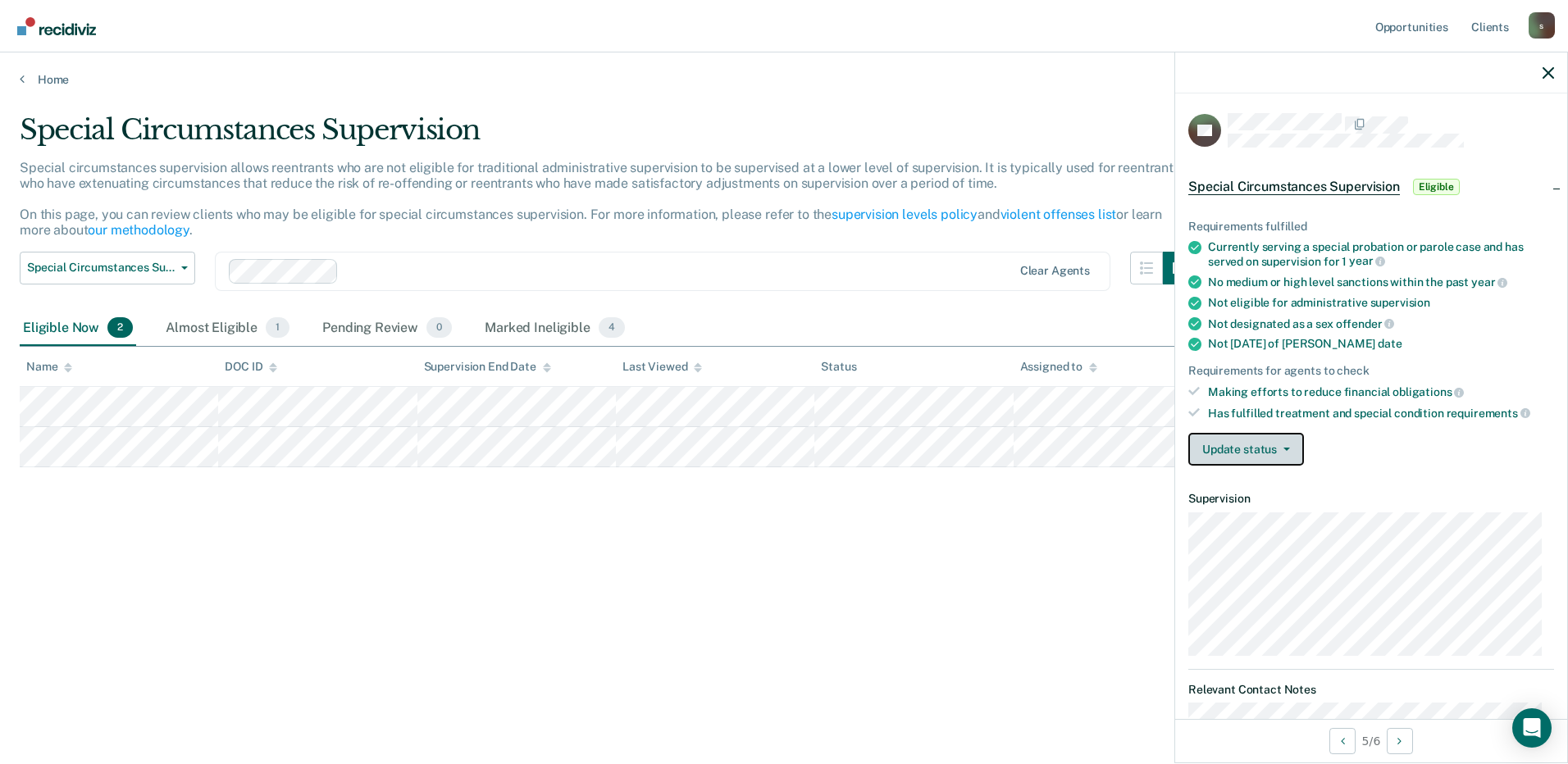
click at [1288, 451] on button "Update status" at bounding box center [1246, 449] width 115 height 33
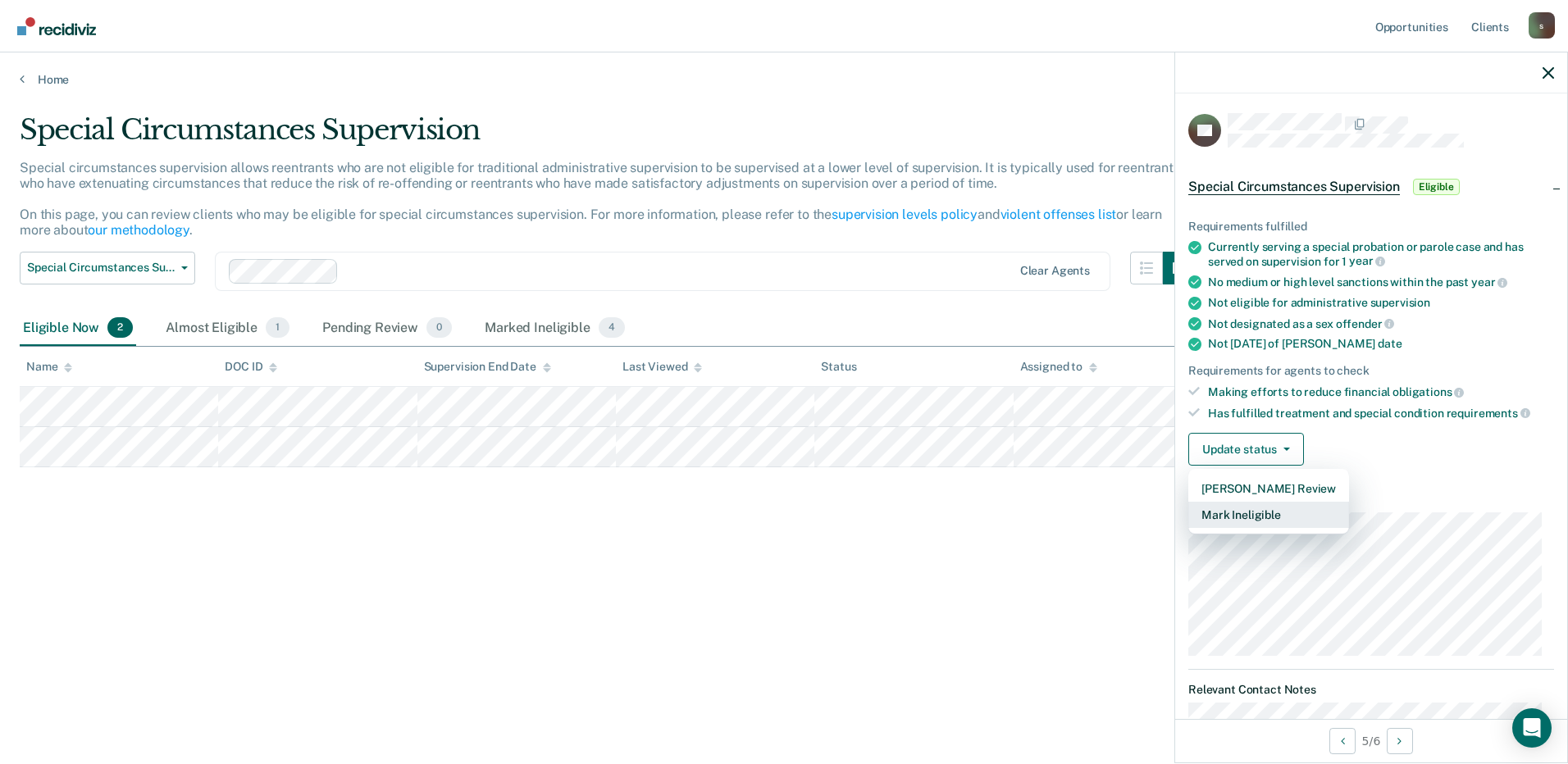
click at [1262, 521] on button "Mark Ineligible" at bounding box center [1268, 515] width 161 height 26
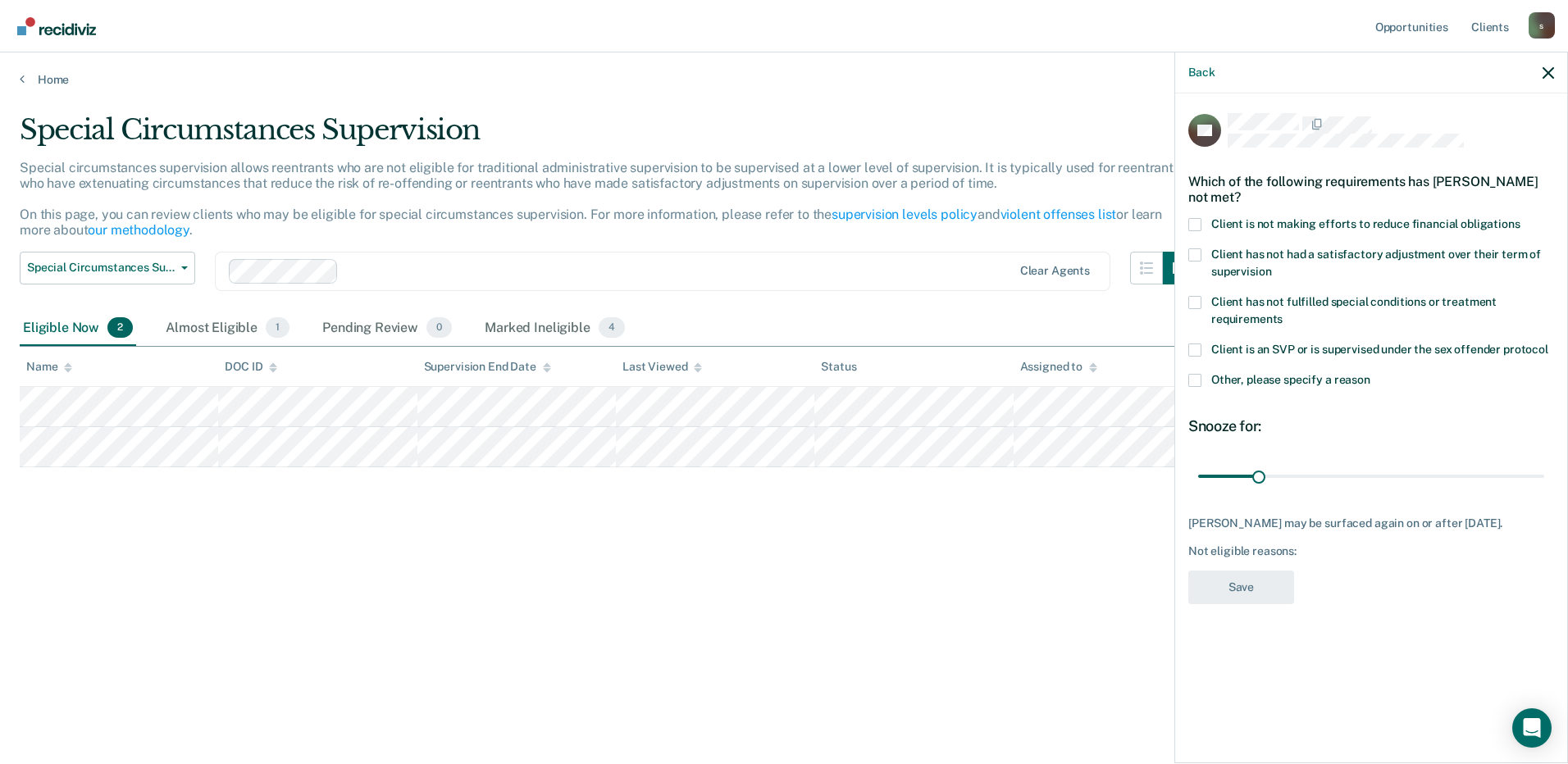
click at [1194, 296] on span at bounding box center [1195, 303] width 13 height 13
click at [1283, 313] on input "Client has not fulfilled special conditions or treatment requirements" at bounding box center [1283, 313] width 0 height 0
click at [1252, 581] on button "Save" at bounding box center [1241, 588] width 106 height 34
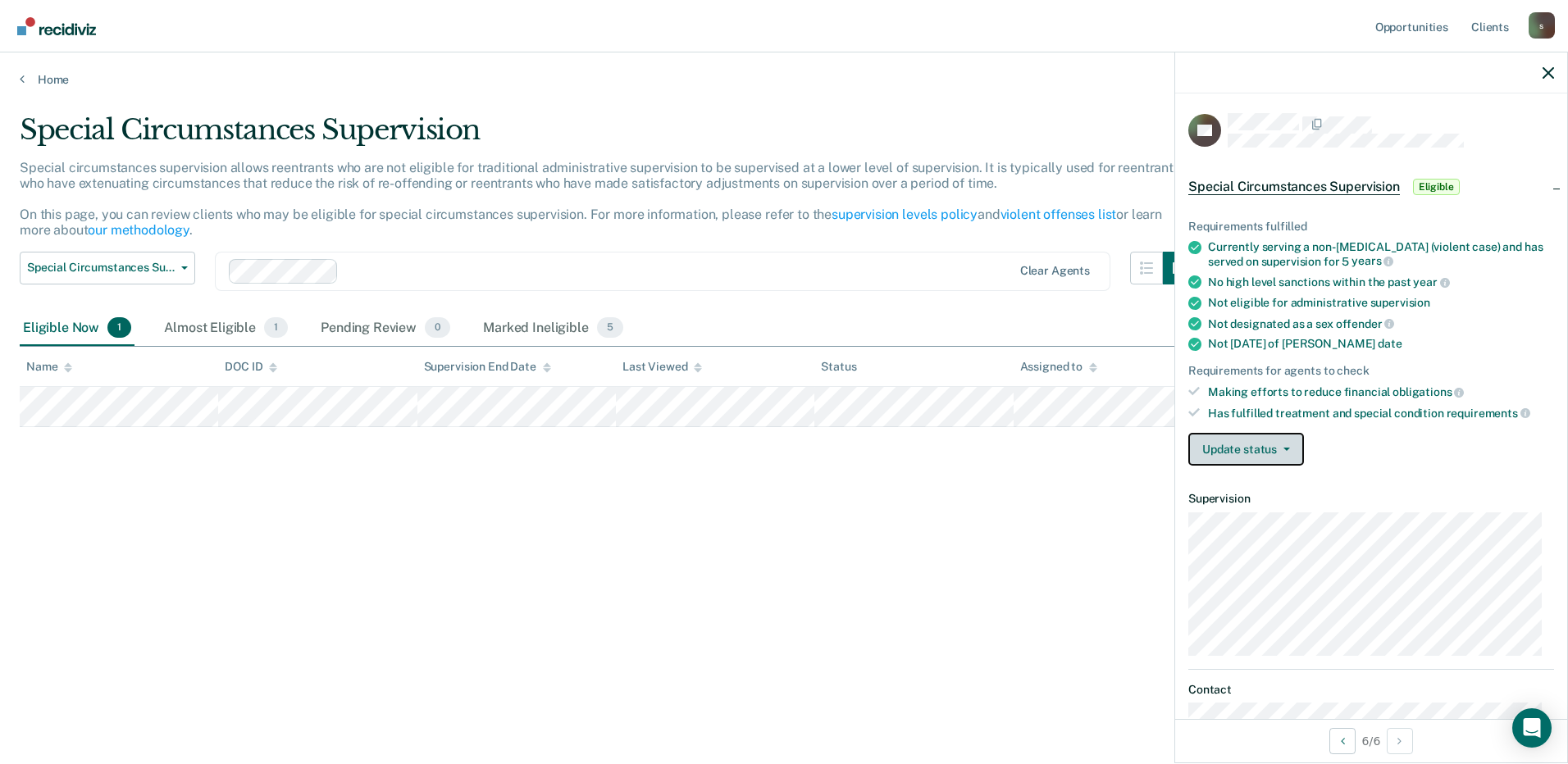
click at [1273, 448] on button "Update status" at bounding box center [1246, 449] width 115 height 33
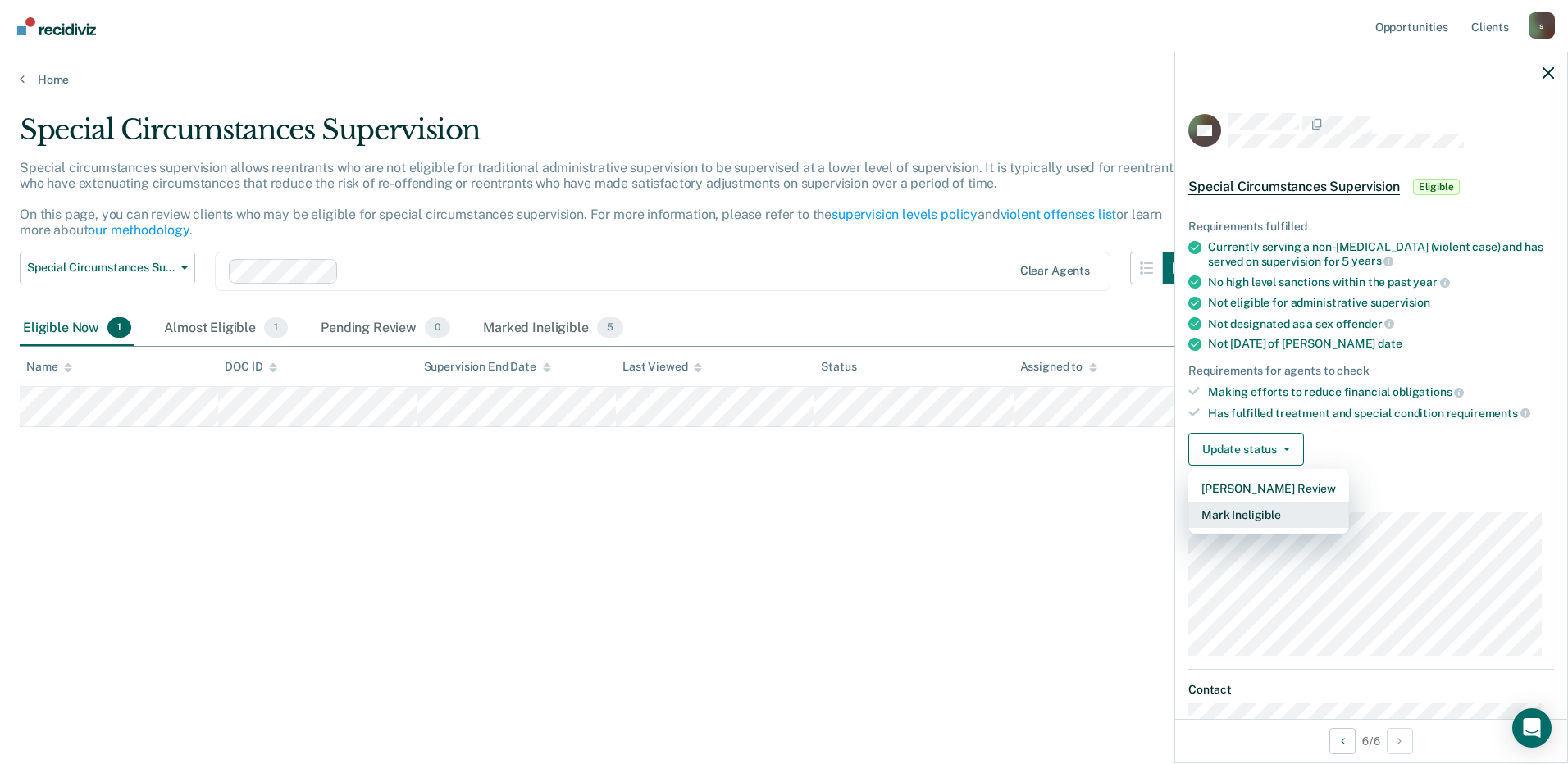
click at [1272, 507] on button "Mark Ineligible" at bounding box center [1268, 515] width 161 height 26
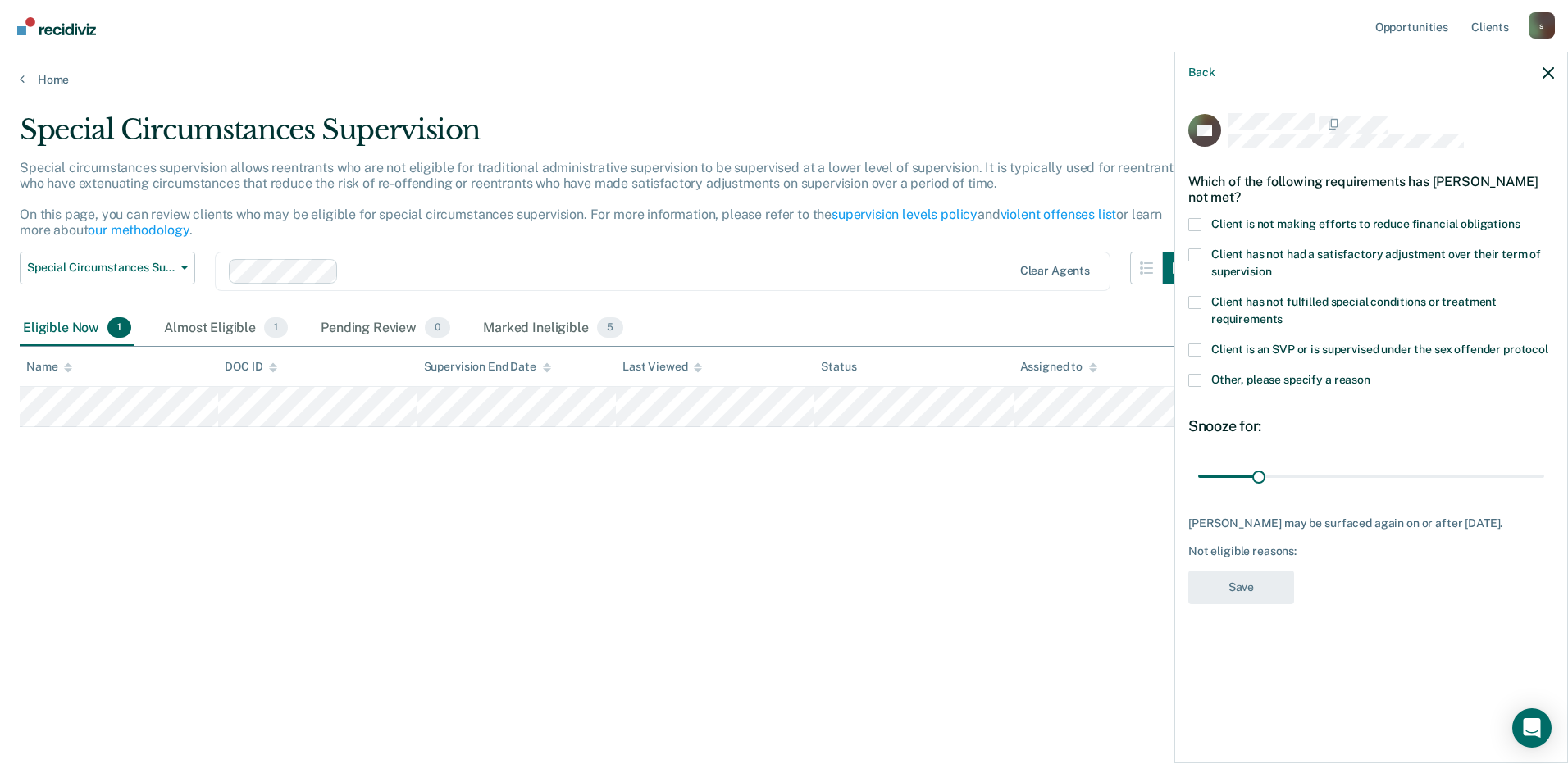
click at [1197, 298] on span at bounding box center [1195, 303] width 13 height 13
click at [1283, 313] on input "Client has not fulfilled special conditions or treatment requirements" at bounding box center [1283, 313] width 0 height 0
drag, startPoint x: 1197, startPoint y: 221, endPoint x: 1221, endPoint y: 243, distance: 32.6
click at [1197, 220] on span at bounding box center [1195, 225] width 13 height 13
click at [1520, 218] on input "Client is not making efforts to reduce financial obligations" at bounding box center [1520, 218] width 0 height 0
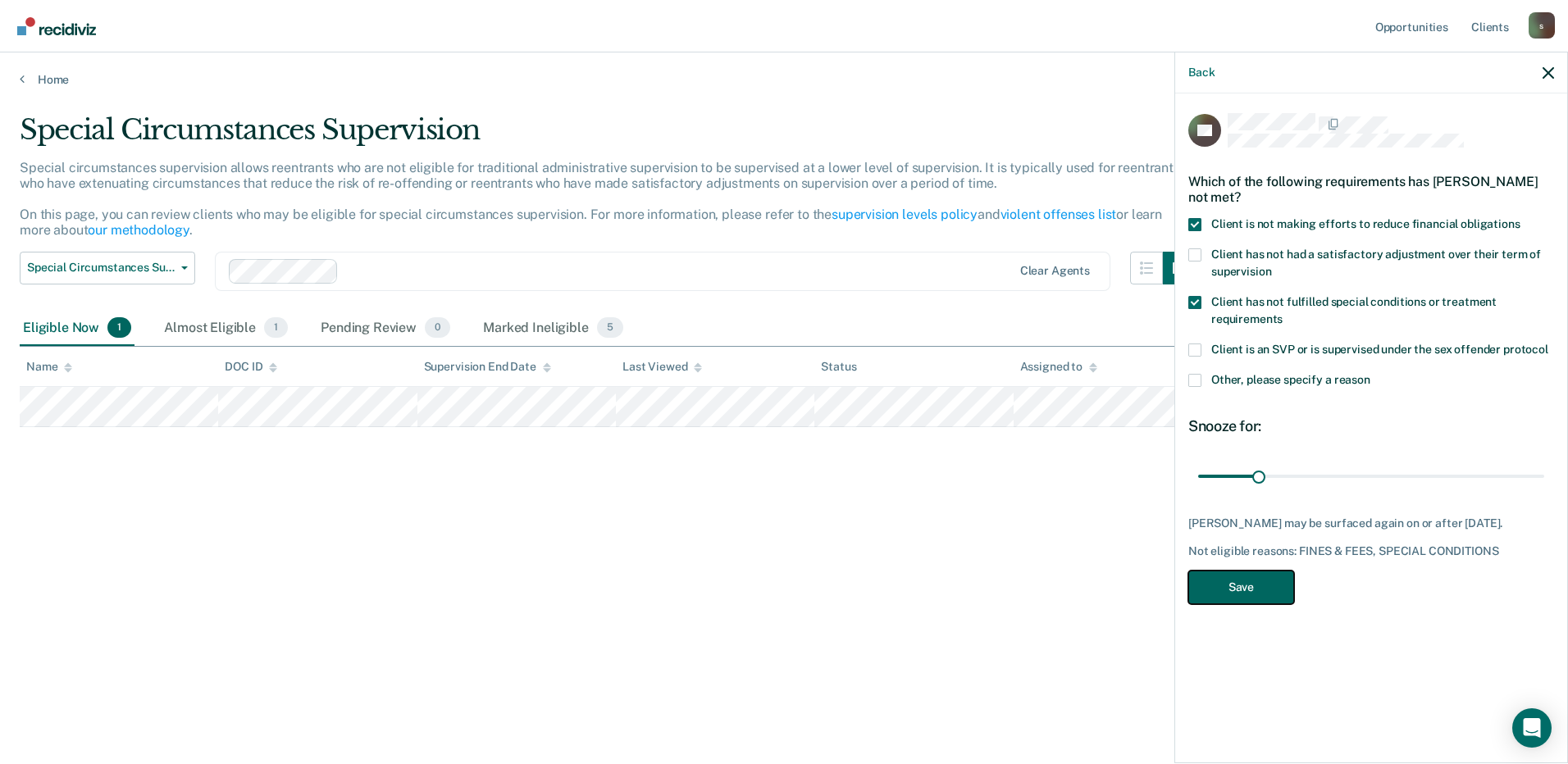
click at [1262, 582] on button "Save" at bounding box center [1241, 588] width 106 height 34
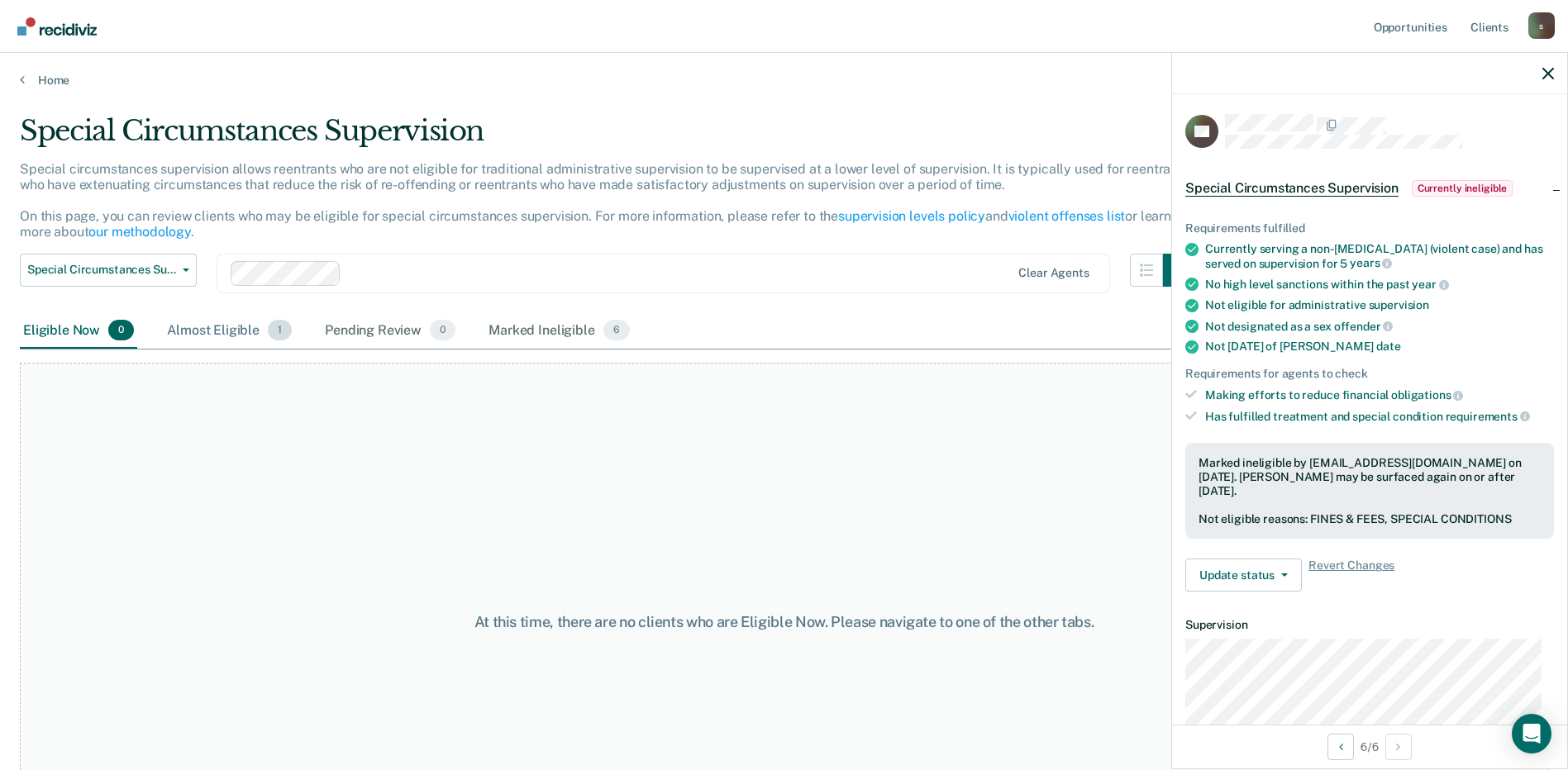
click at [278, 330] on span "1" at bounding box center [279, 331] width 24 height 22
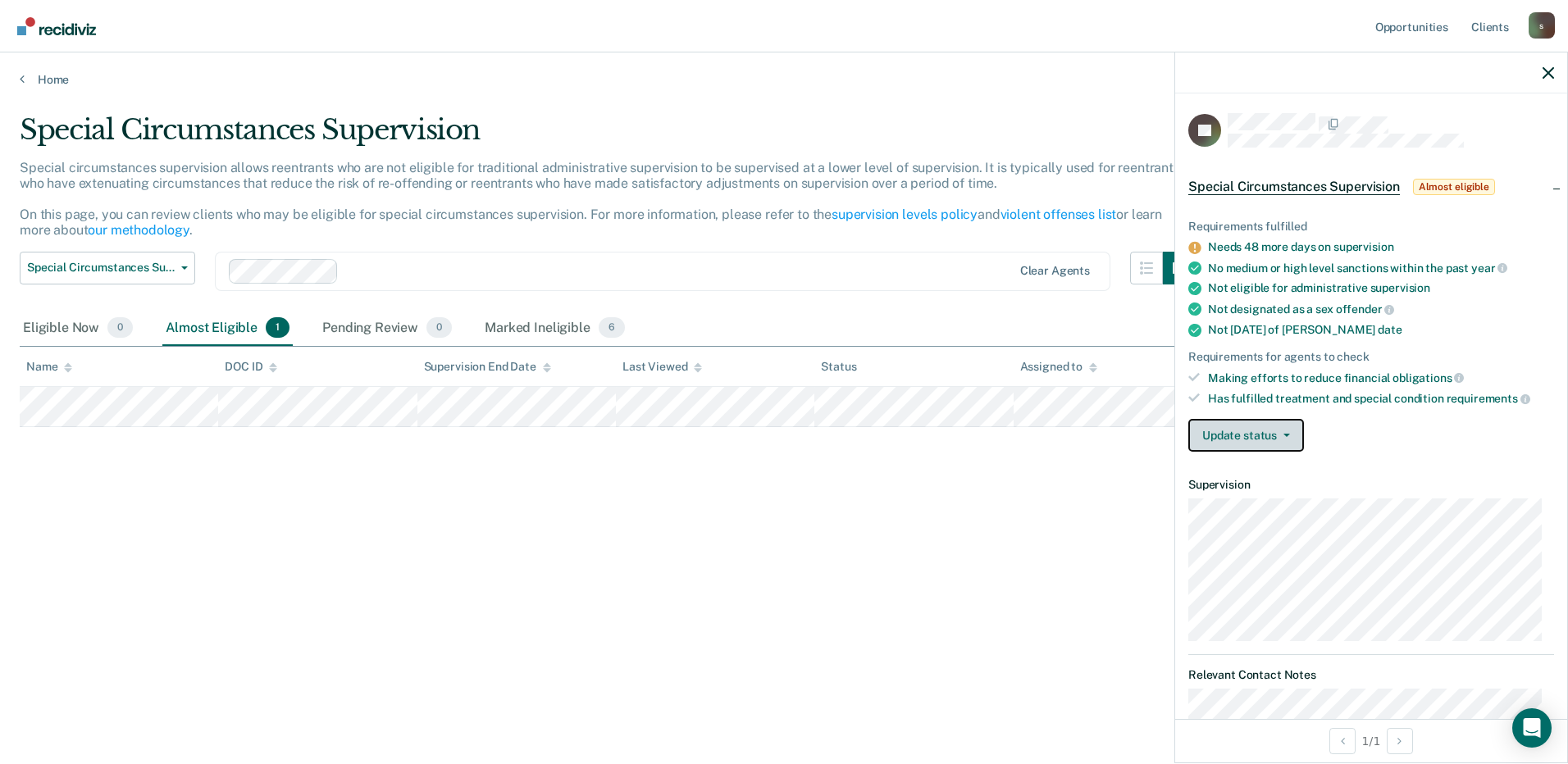
click at [1284, 435] on icon "button" at bounding box center [1286, 435] width 7 height 3
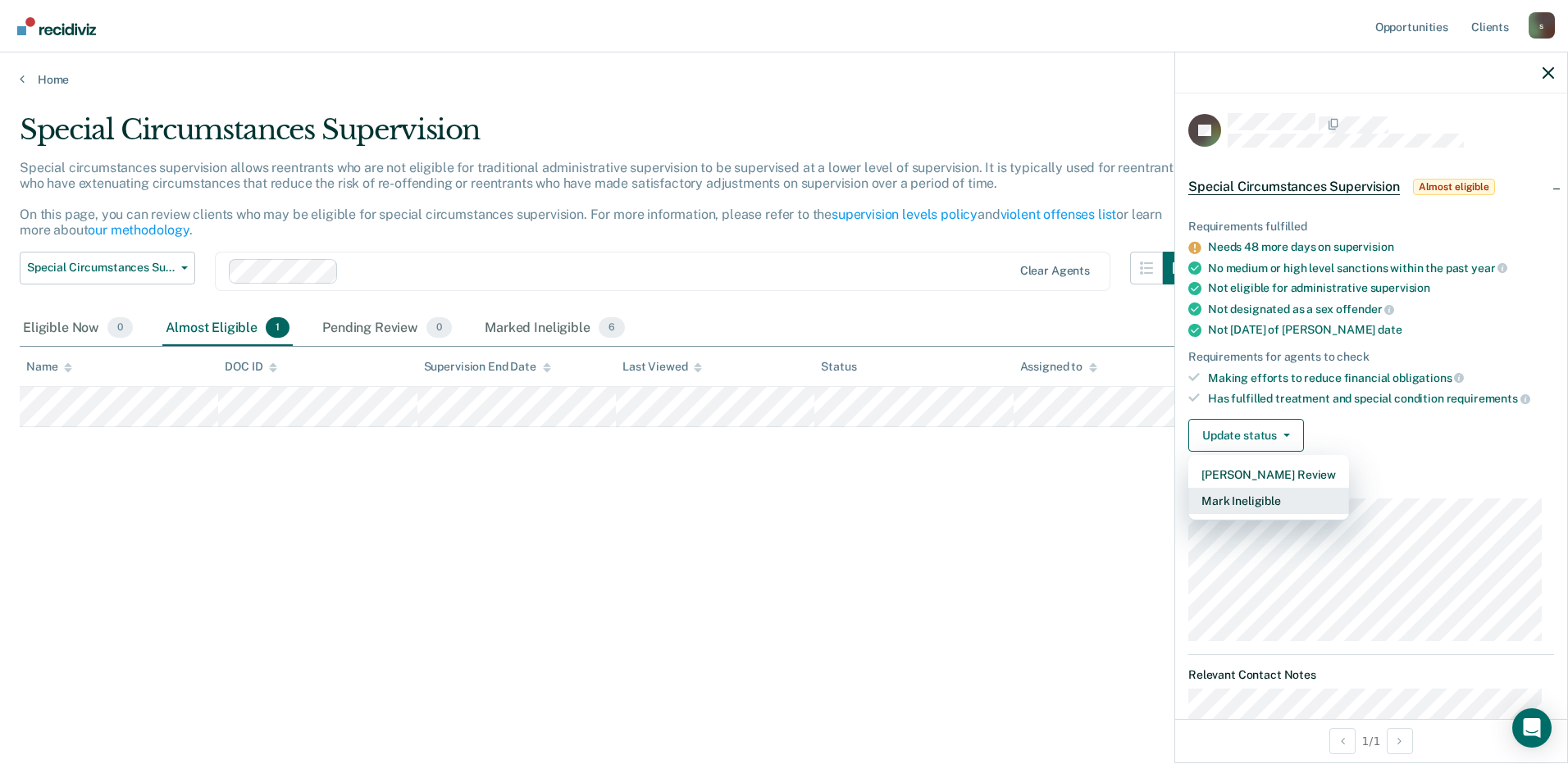
click at [1280, 495] on button "Mark Ineligible" at bounding box center [1268, 501] width 161 height 26
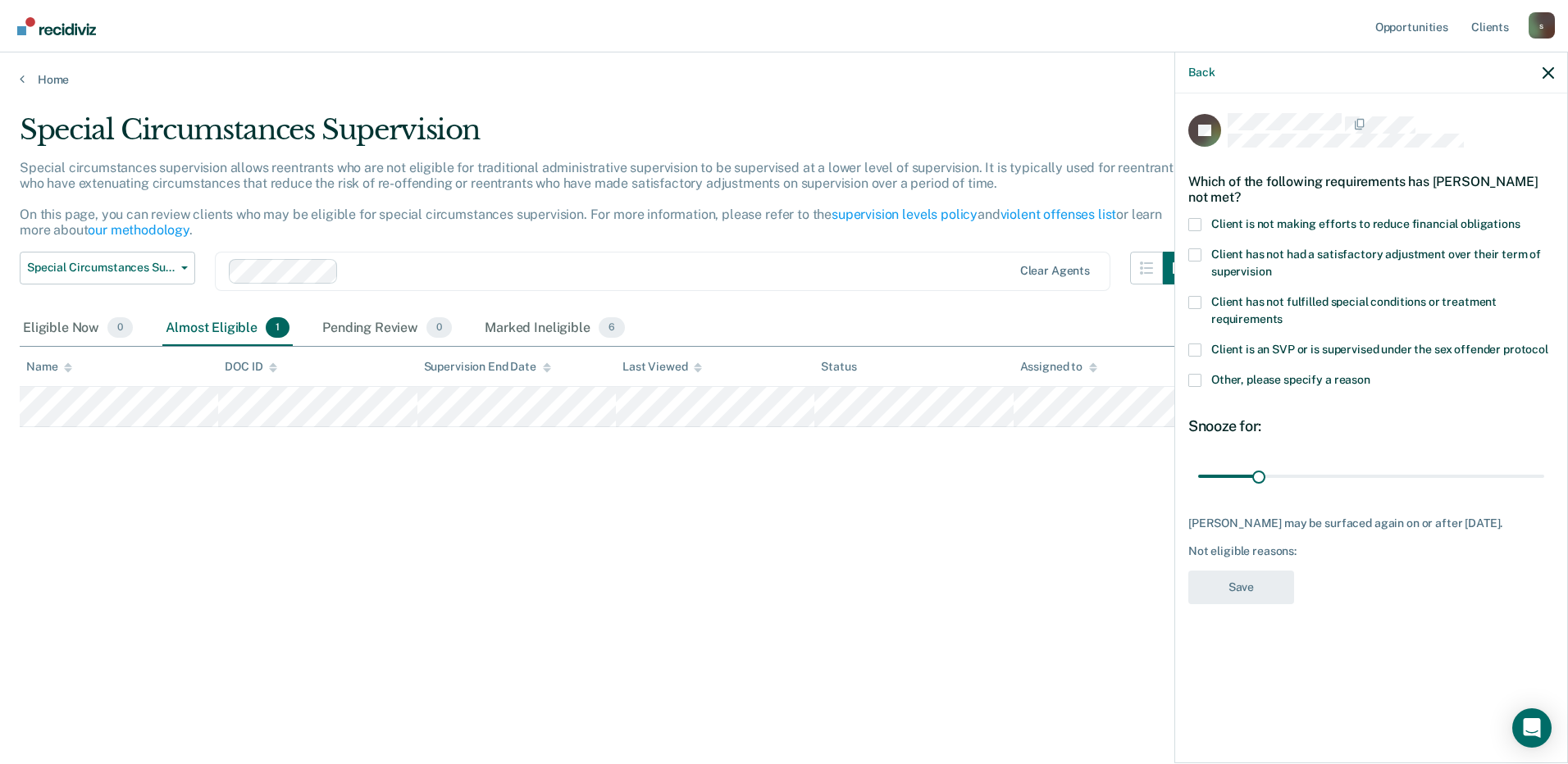
click at [1197, 299] on span at bounding box center [1195, 303] width 13 height 13
click at [1283, 313] on input "Client has not fulfilled special conditions or treatment requirements" at bounding box center [1283, 313] width 0 height 0
click at [1270, 586] on button "Save" at bounding box center [1241, 588] width 106 height 34
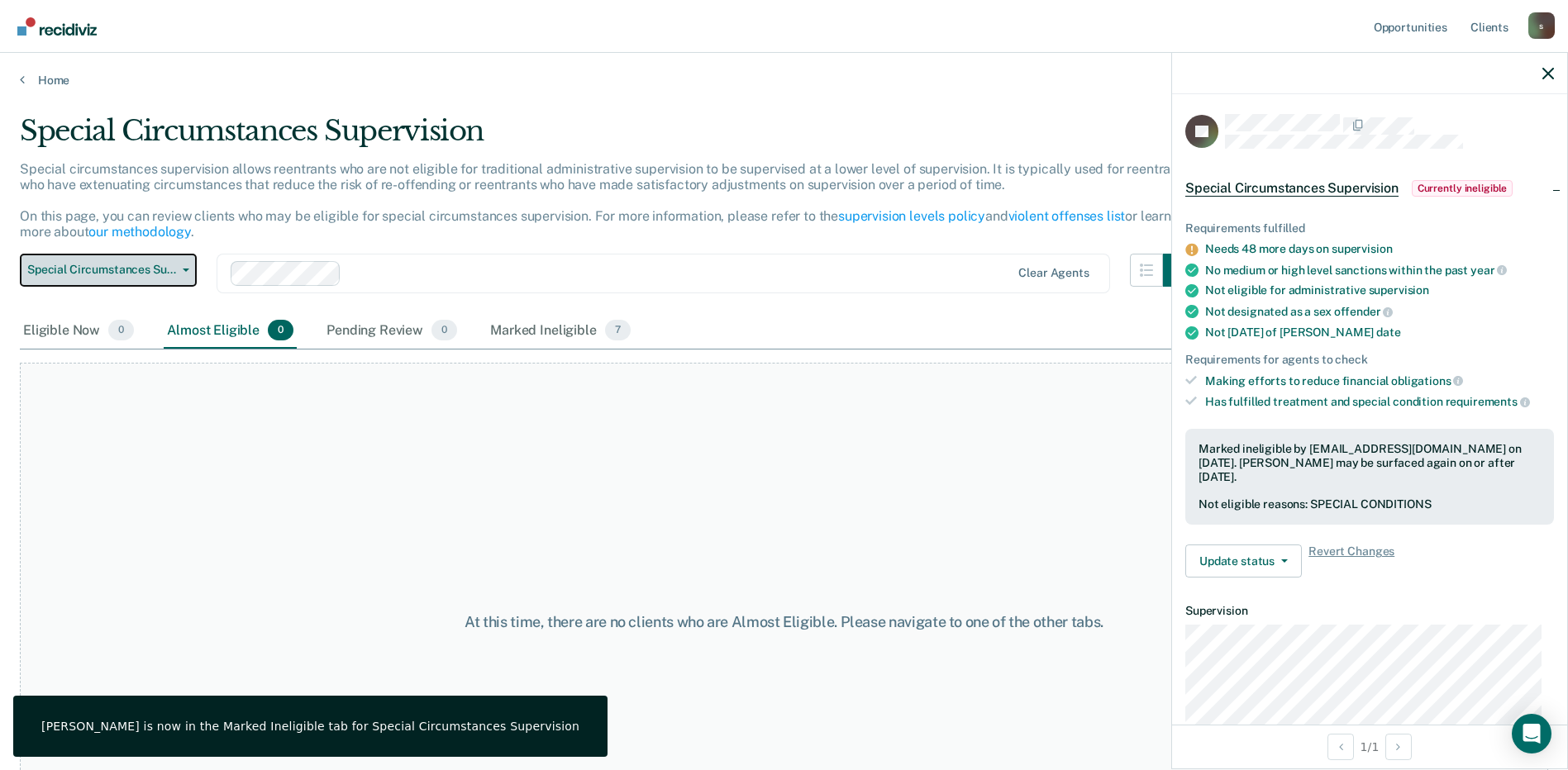
click at [190, 265] on button "Special Circumstances Supervision" at bounding box center [109, 270] width 177 height 33
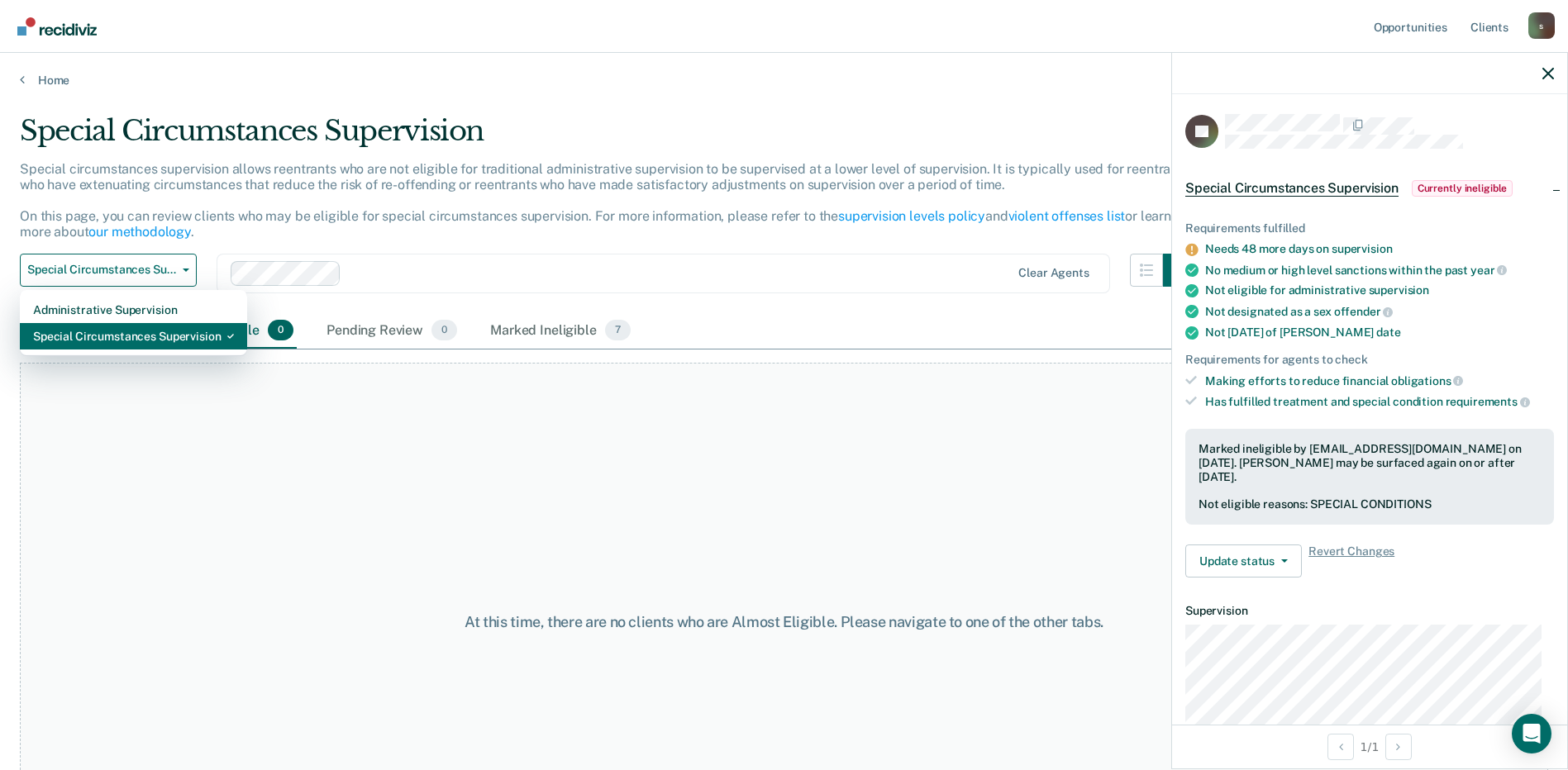
click at [196, 337] on div "Special Circumstances Supervision" at bounding box center [133, 336] width 201 height 27
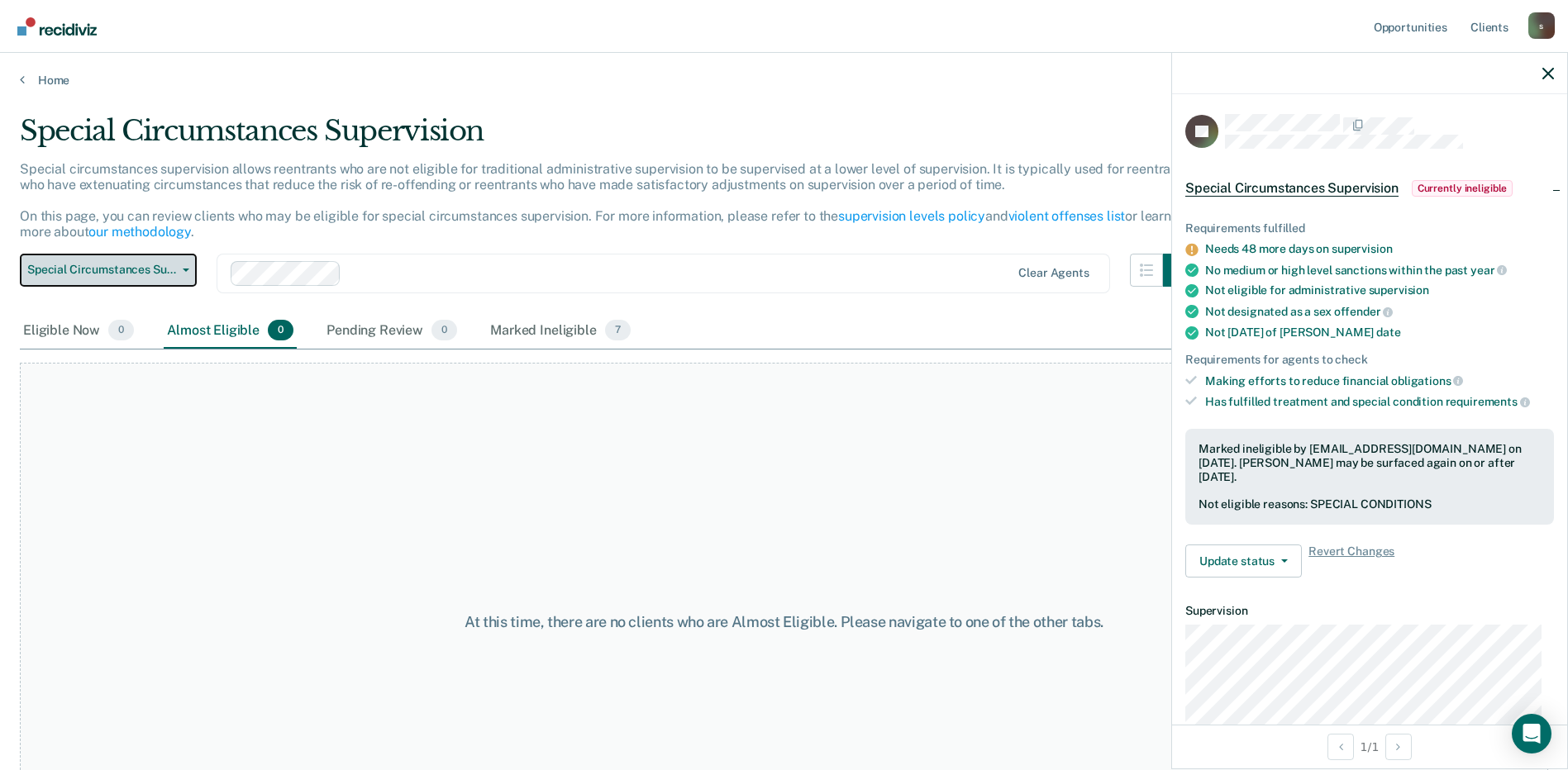
click at [186, 269] on icon "button" at bounding box center [186, 270] width 7 height 3
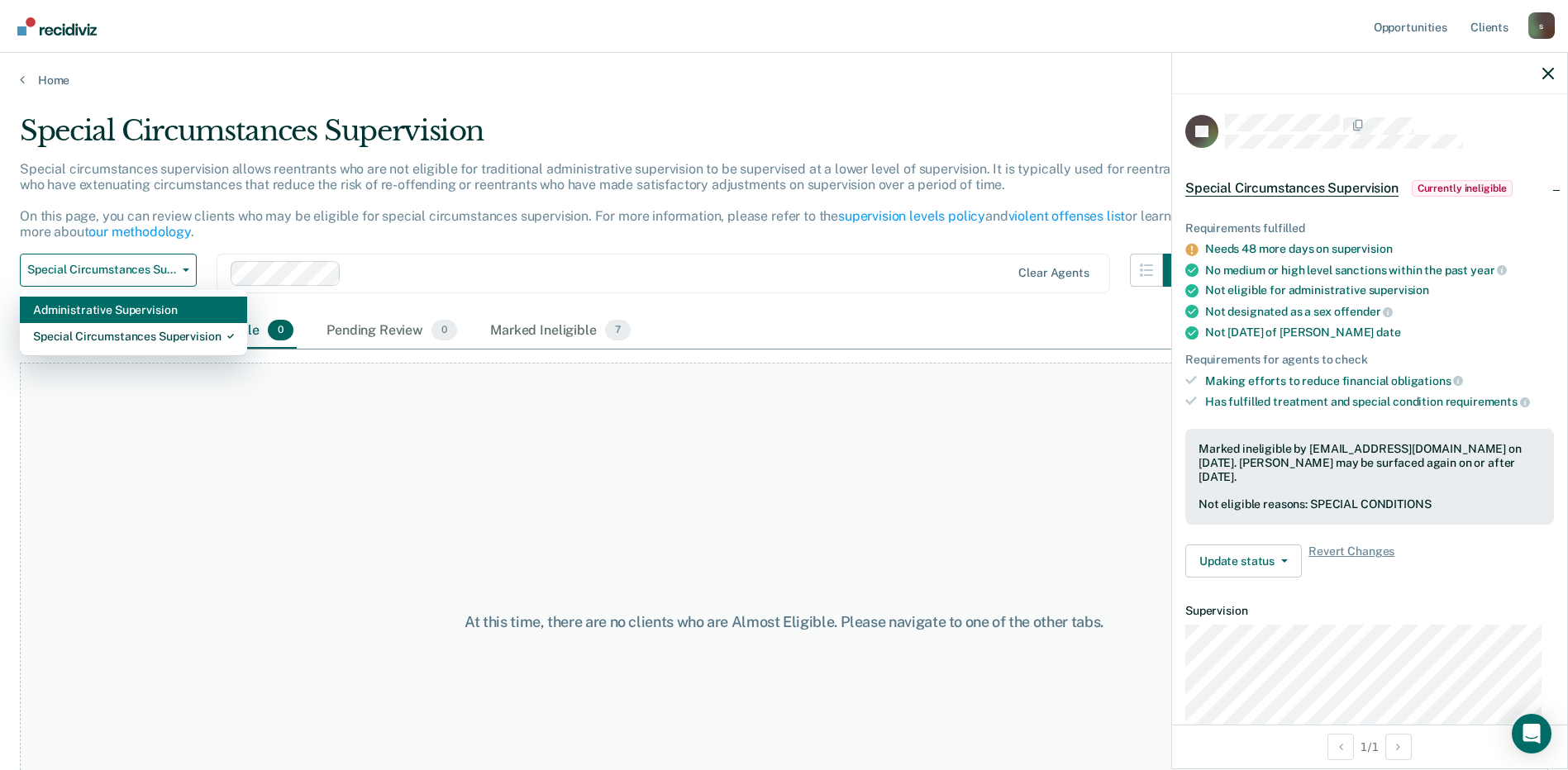
click at [177, 314] on div "Administrative Supervision" at bounding box center [133, 310] width 201 height 27
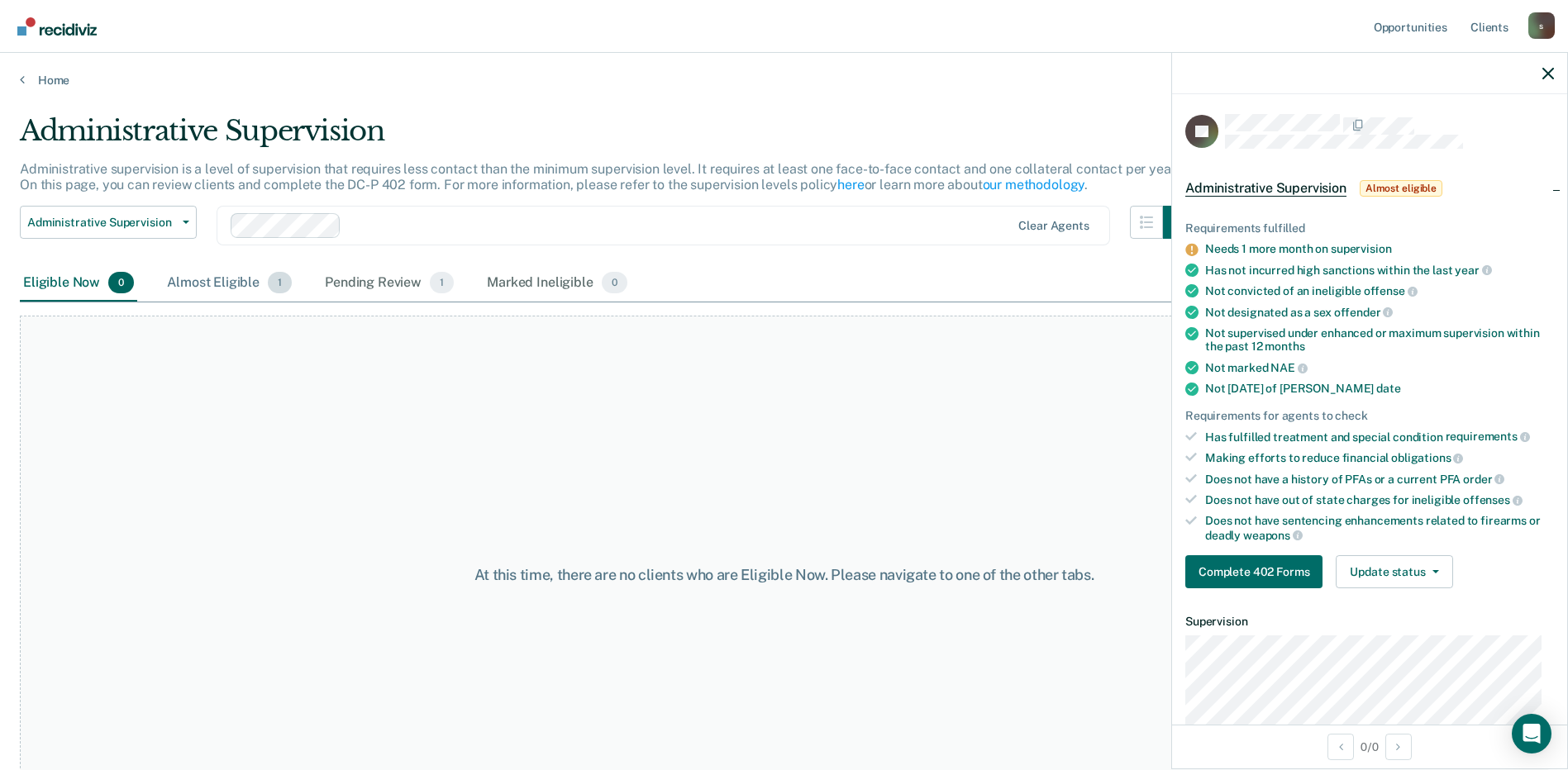
click at [282, 282] on span "1" at bounding box center [279, 282] width 24 height 22
